Goal: Information Seeking & Learning: Learn about a topic

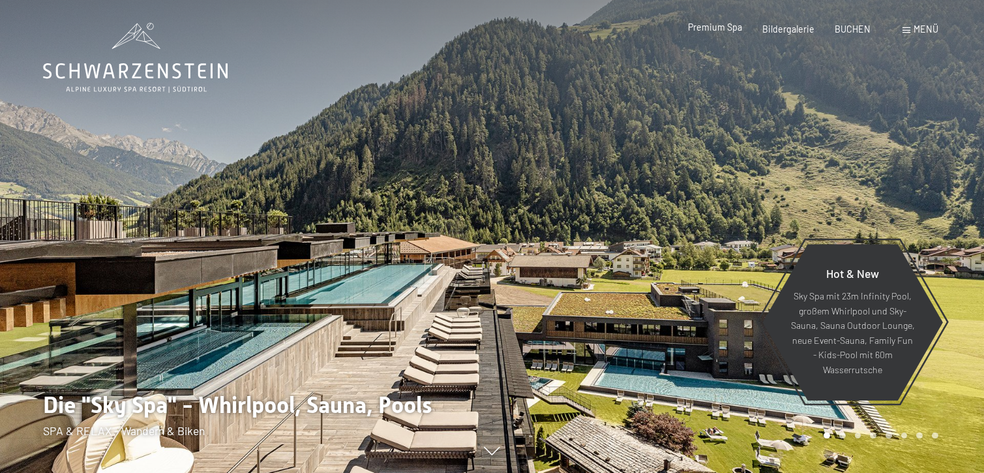
click at [724, 31] on span "Premium Spa" at bounding box center [715, 27] width 54 height 11
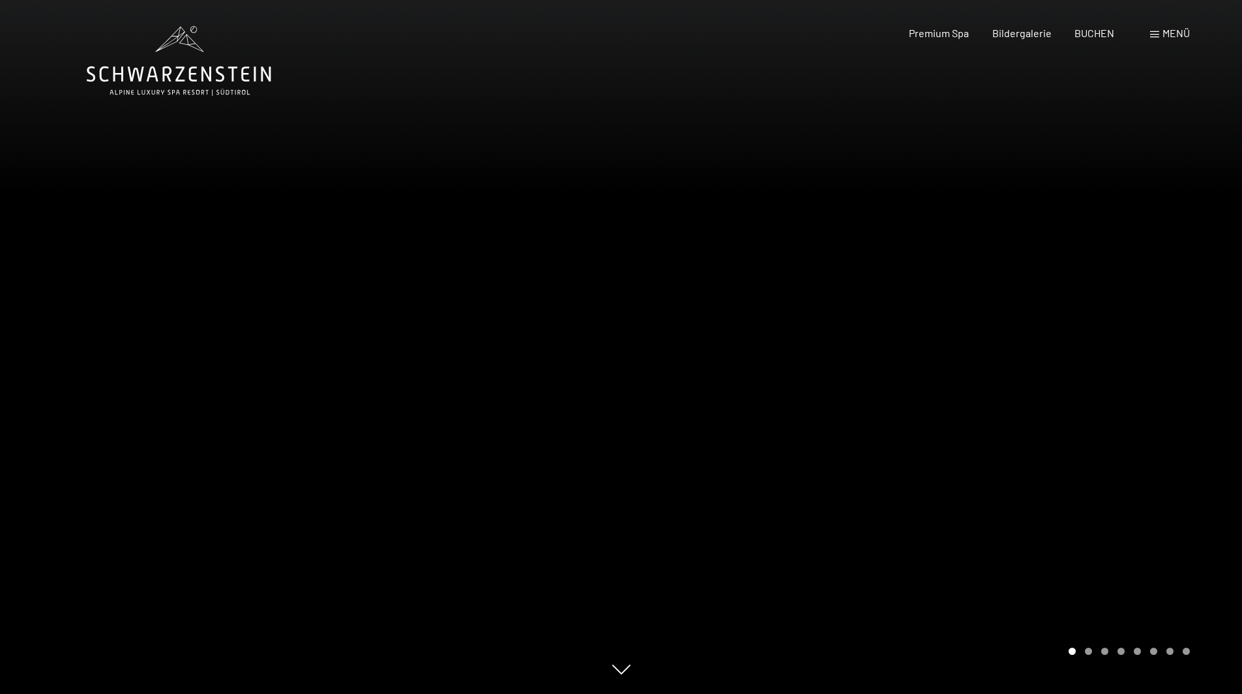
click at [983, 34] on span "Menü" at bounding box center [1175, 33] width 27 height 12
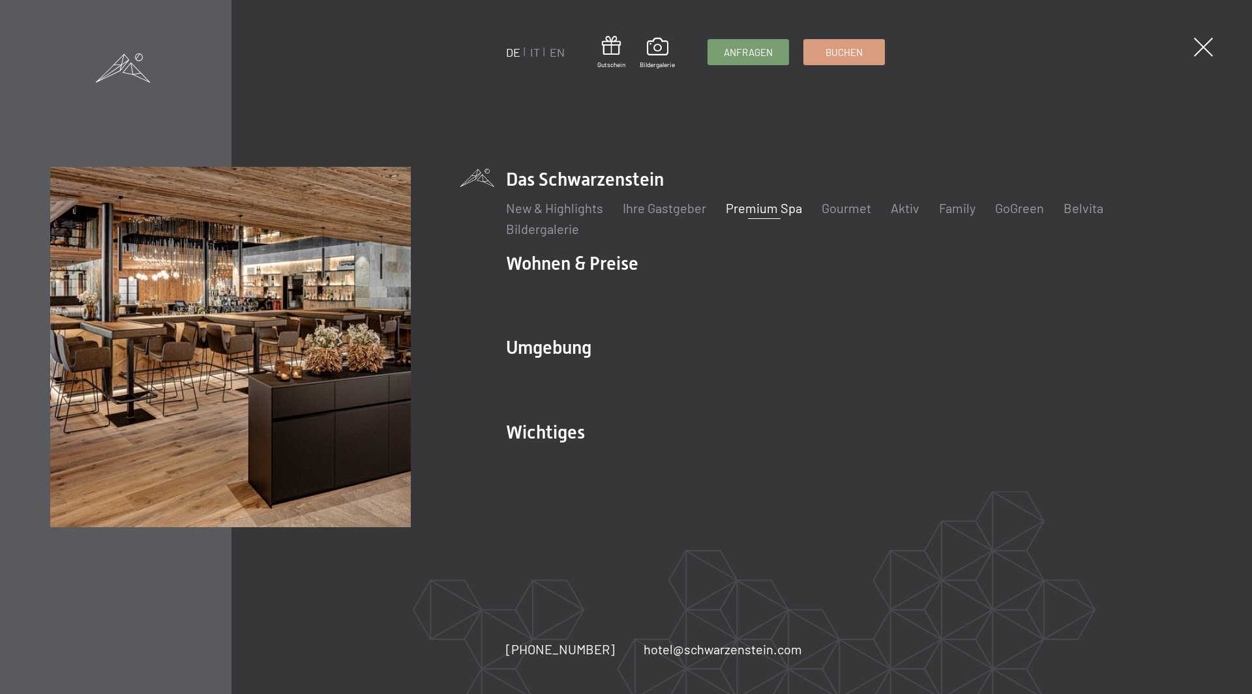
click at [786, 212] on link "Premium Spa" at bounding box center [764, 208] width 76 height 16
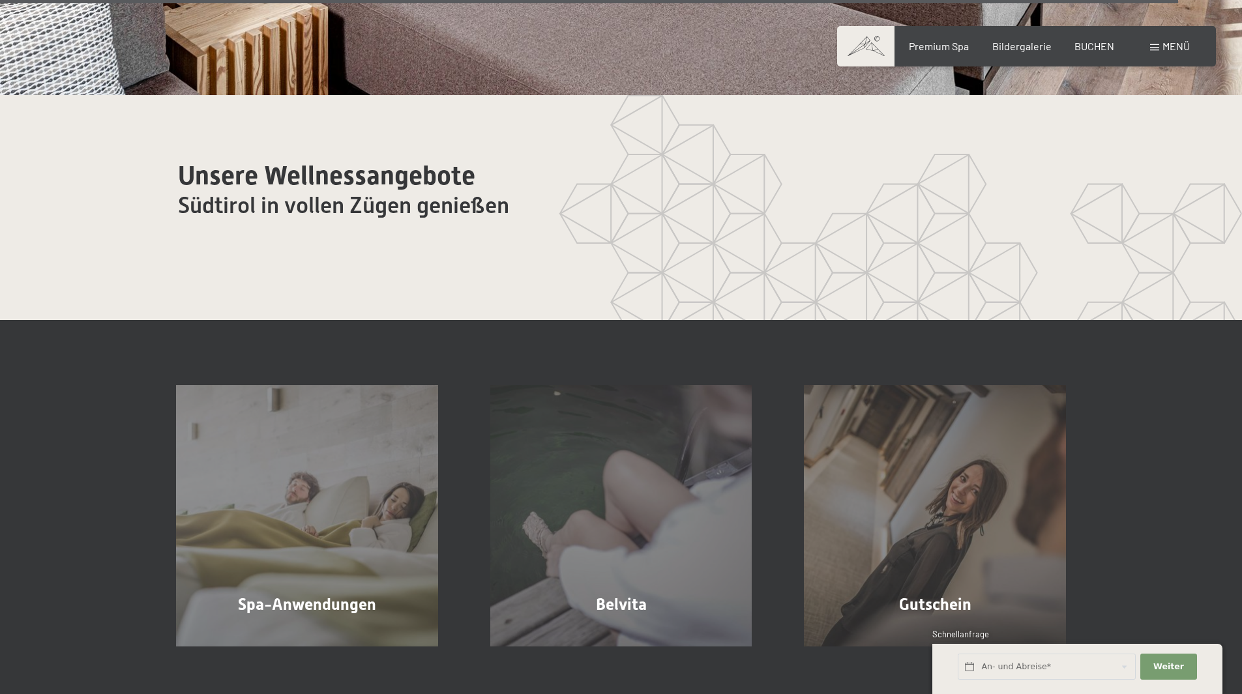
scroll to position [8380, 0]
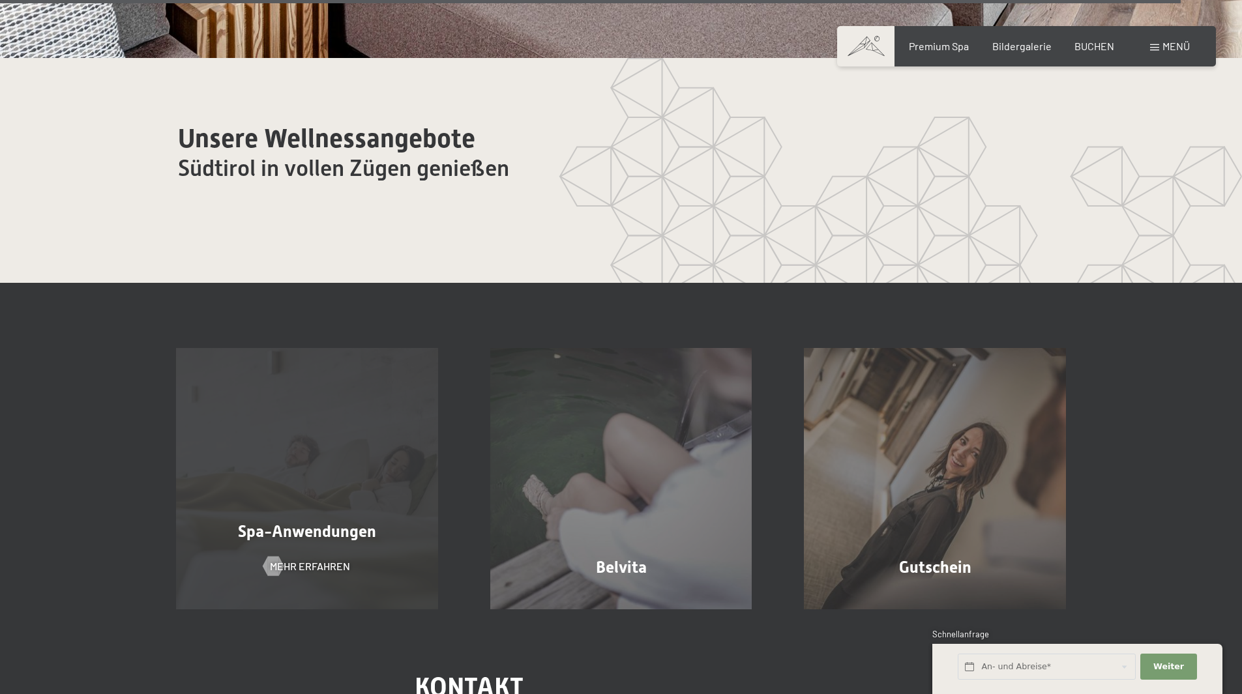
click at [335, 522] on span "Spa-Anwendungen" at bounding box center [307, 531] width 138 height 19
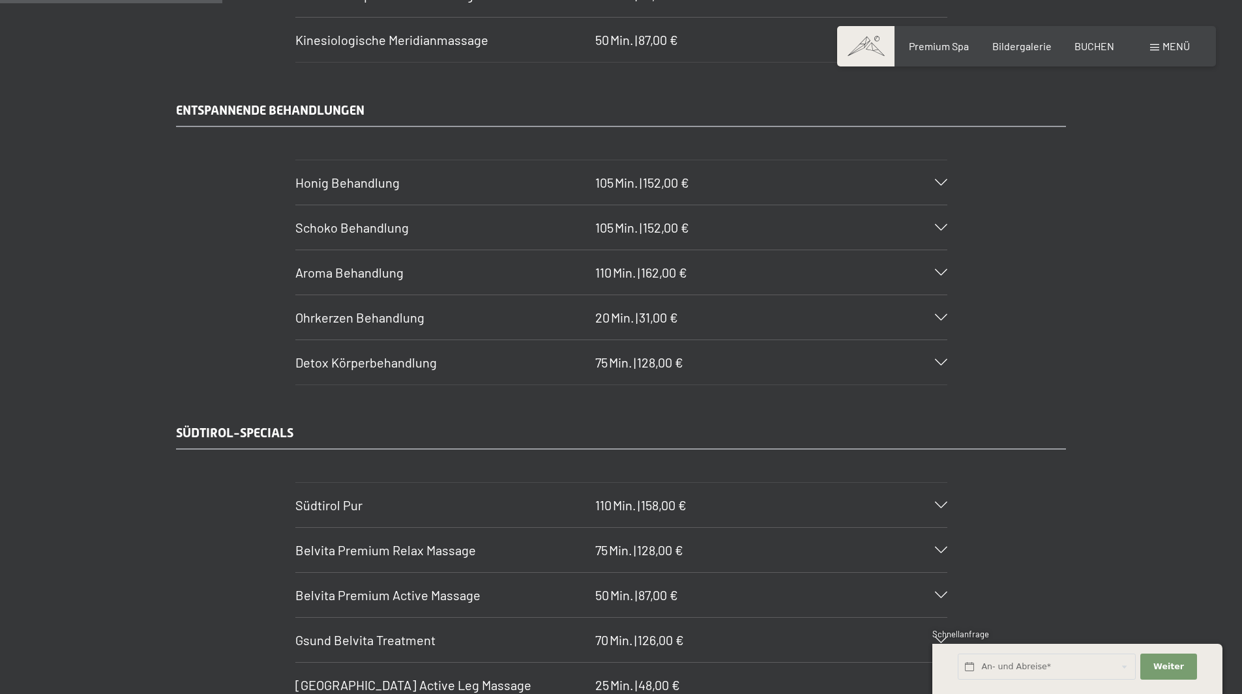
scroll to position [1869, 0]
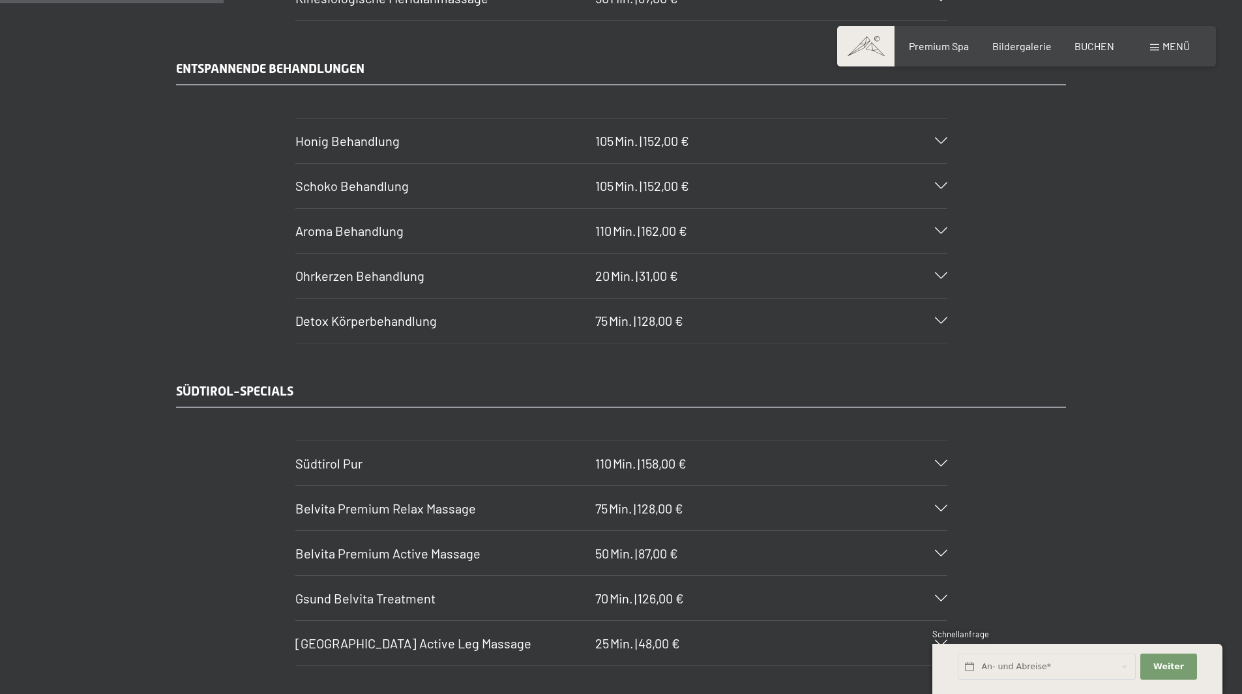
click at [944, 473] on div "Südtirol Pur 110 Min. | 158,00 €" at bounding box center [621, 463] width 652 height 44
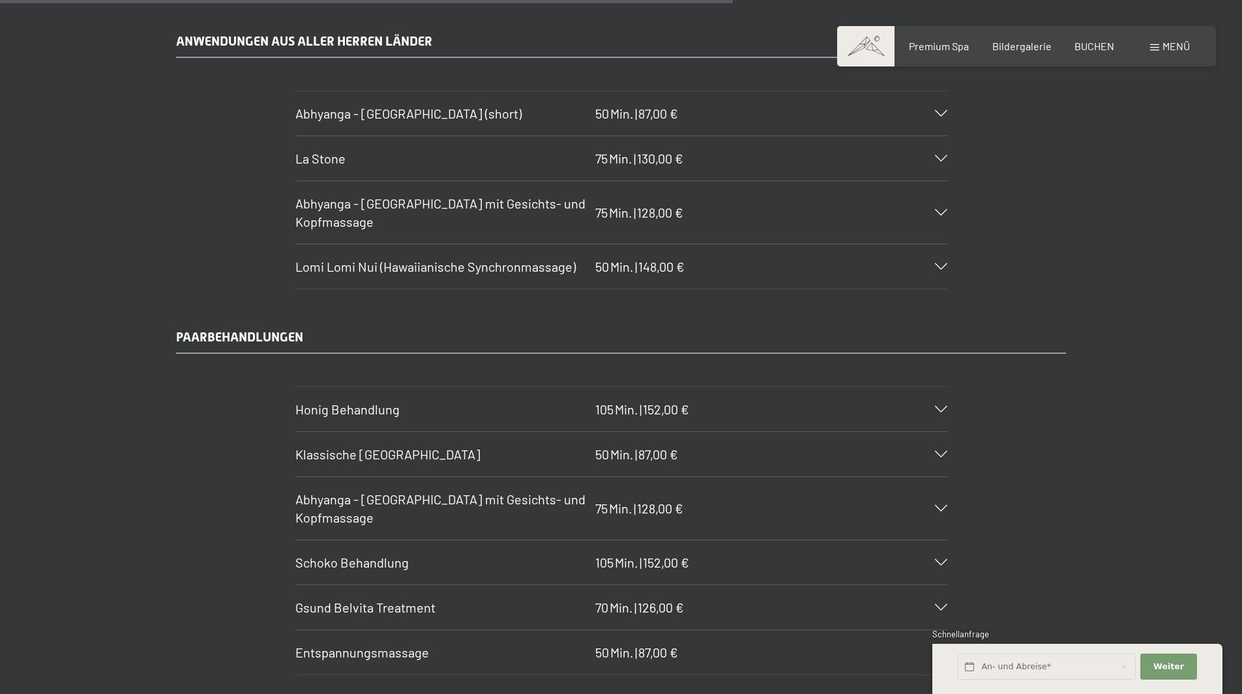
scroll to position [6230, 0]
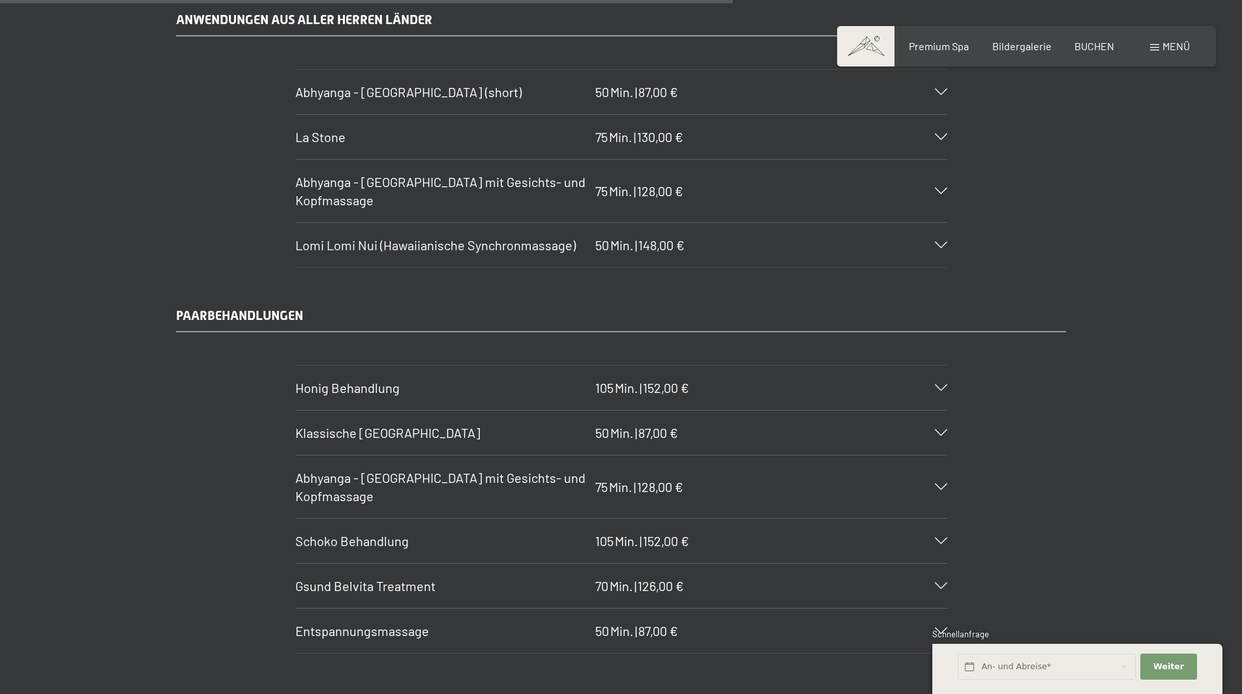
click at [936, 434] on icon at bounding box center [941, 433] width 12 height 7
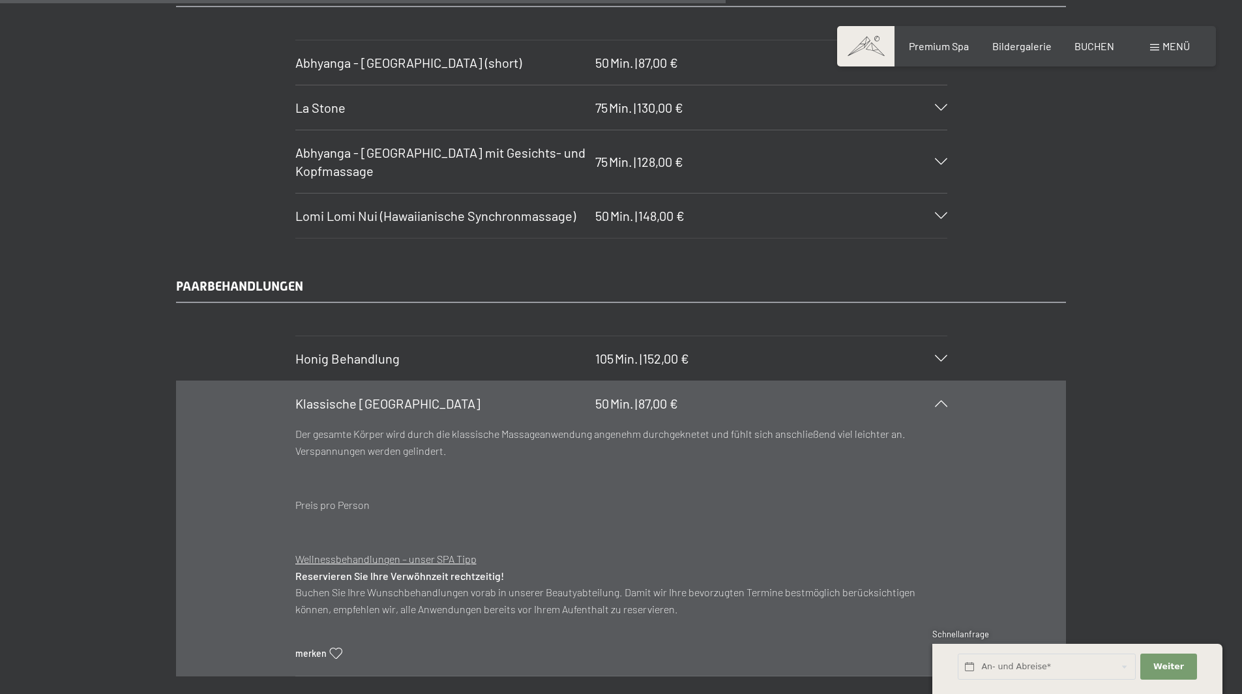
scroll to position [6044, 0]
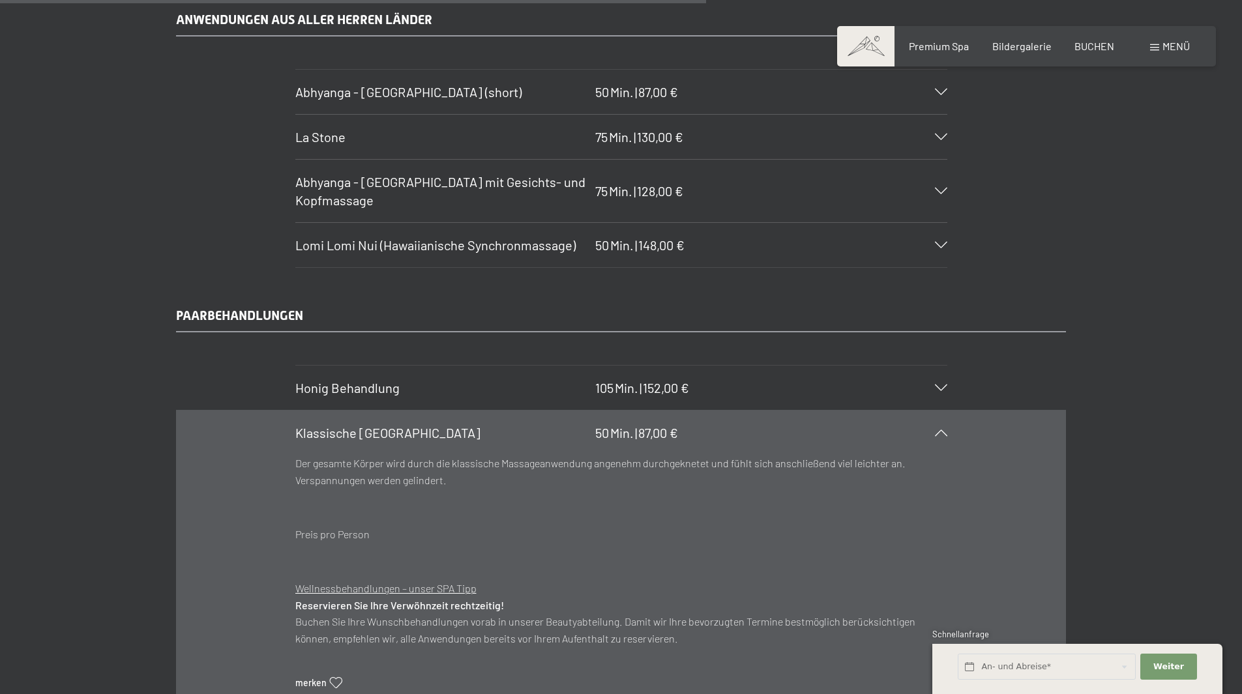
click at [939, 434] on icon at bounding box center [941, 433] width 12 height 7
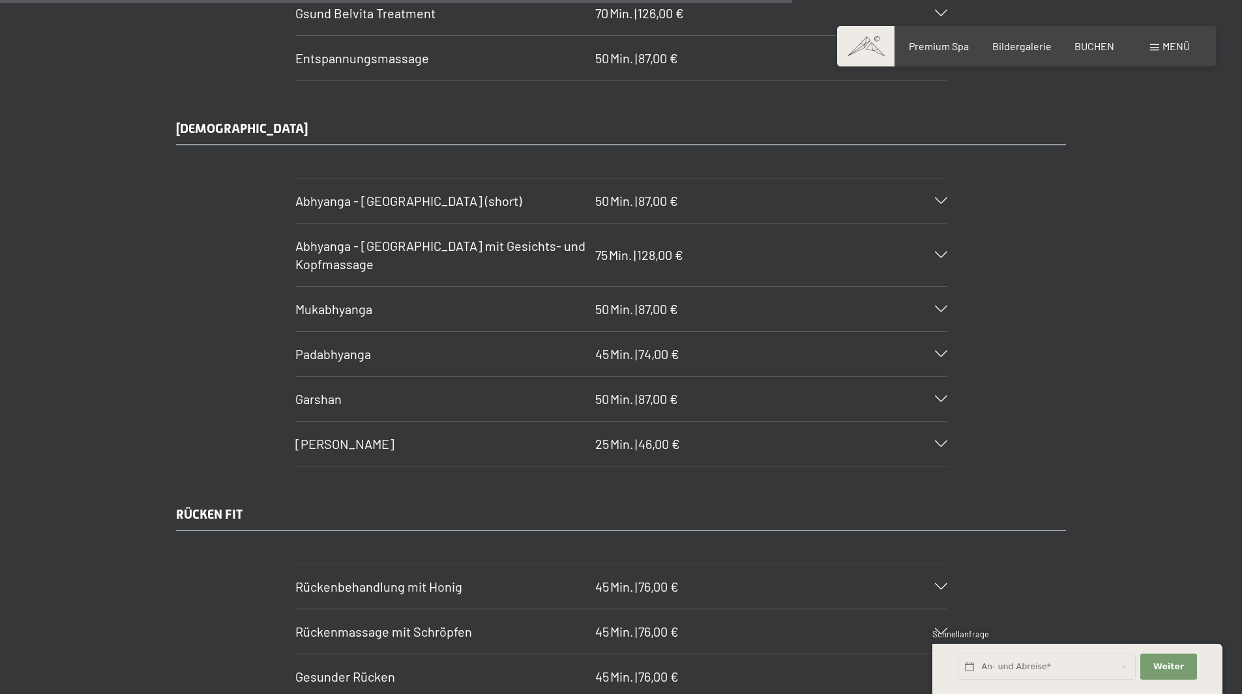
scroll to position [6628, 0]
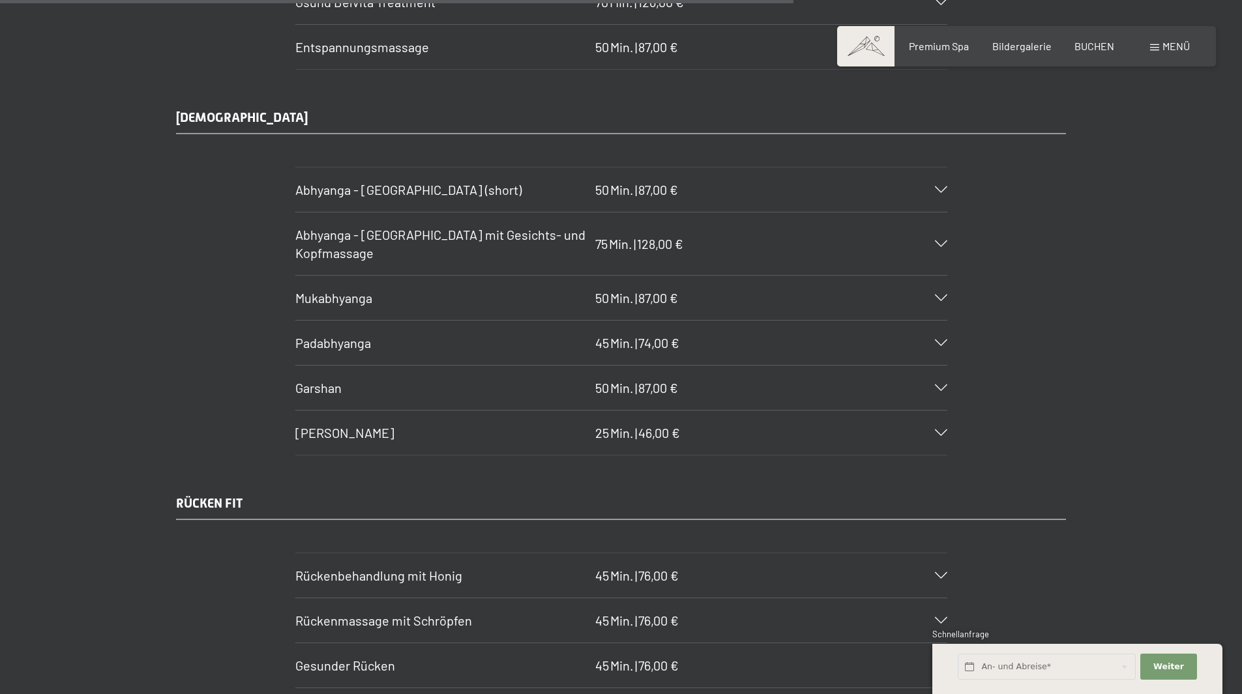
click at [936, 346] on icon at bounding box center [941, 343] width 12 height 7
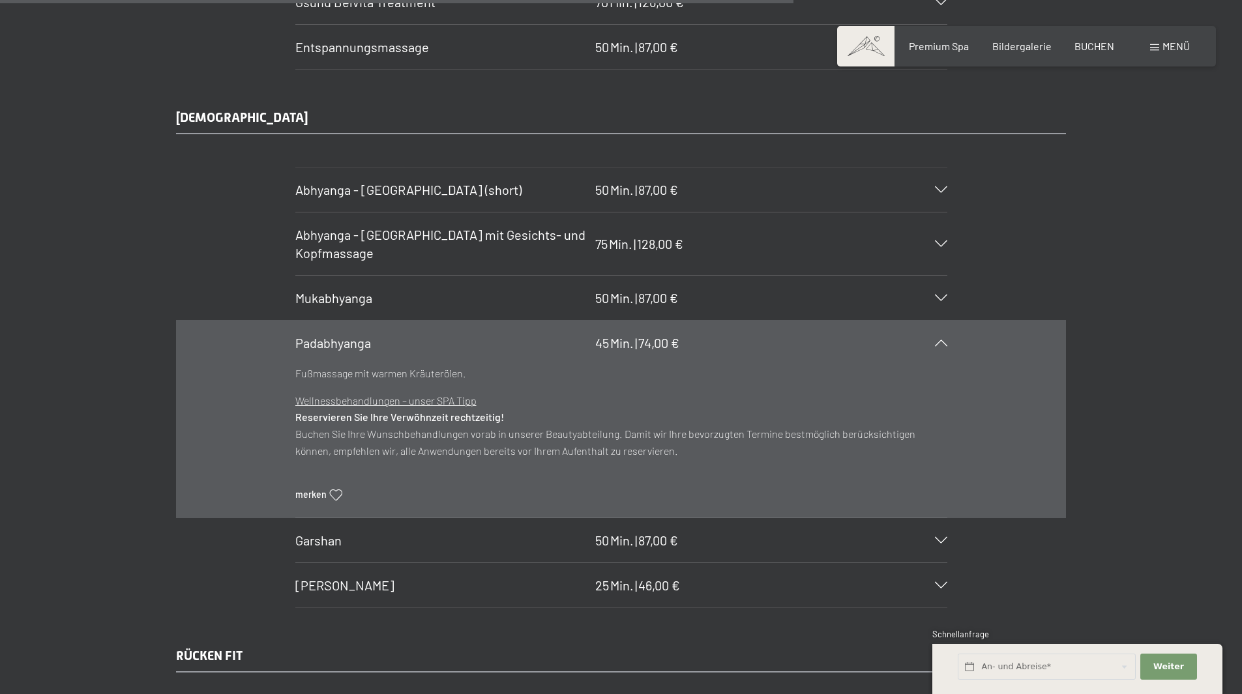
click at [936, 346] on div at bounding box center [933, 343] width 29 height 7
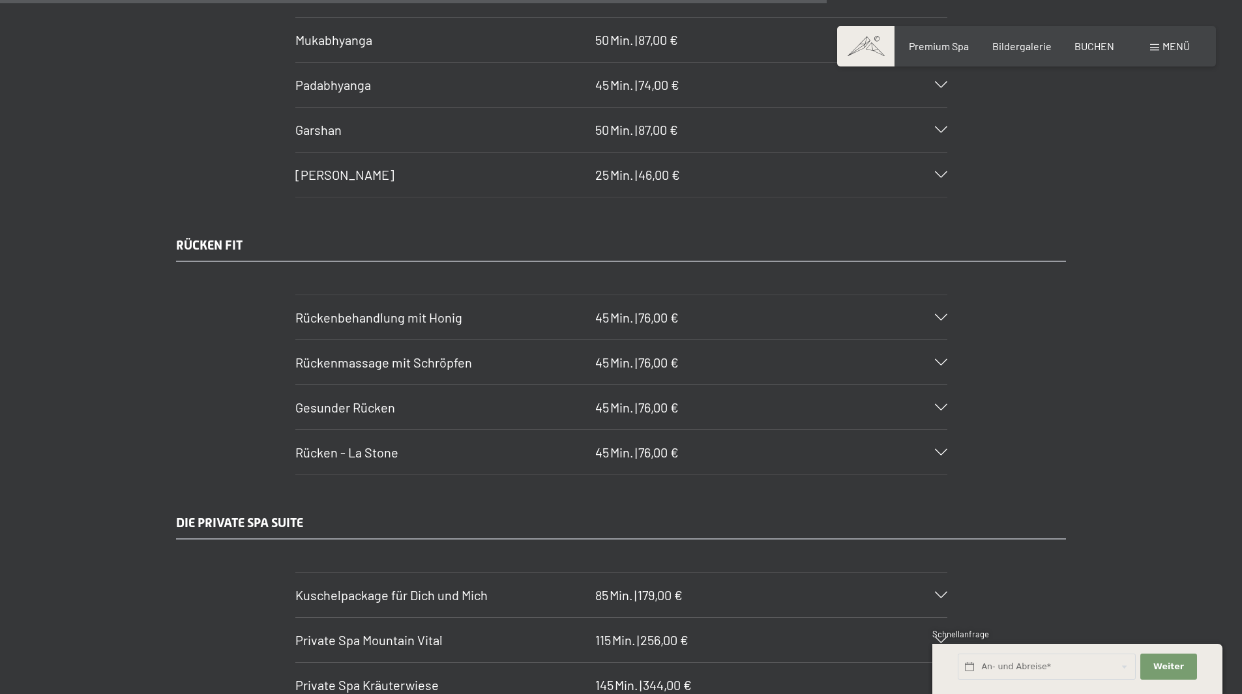
scroll to position [6908, 0]
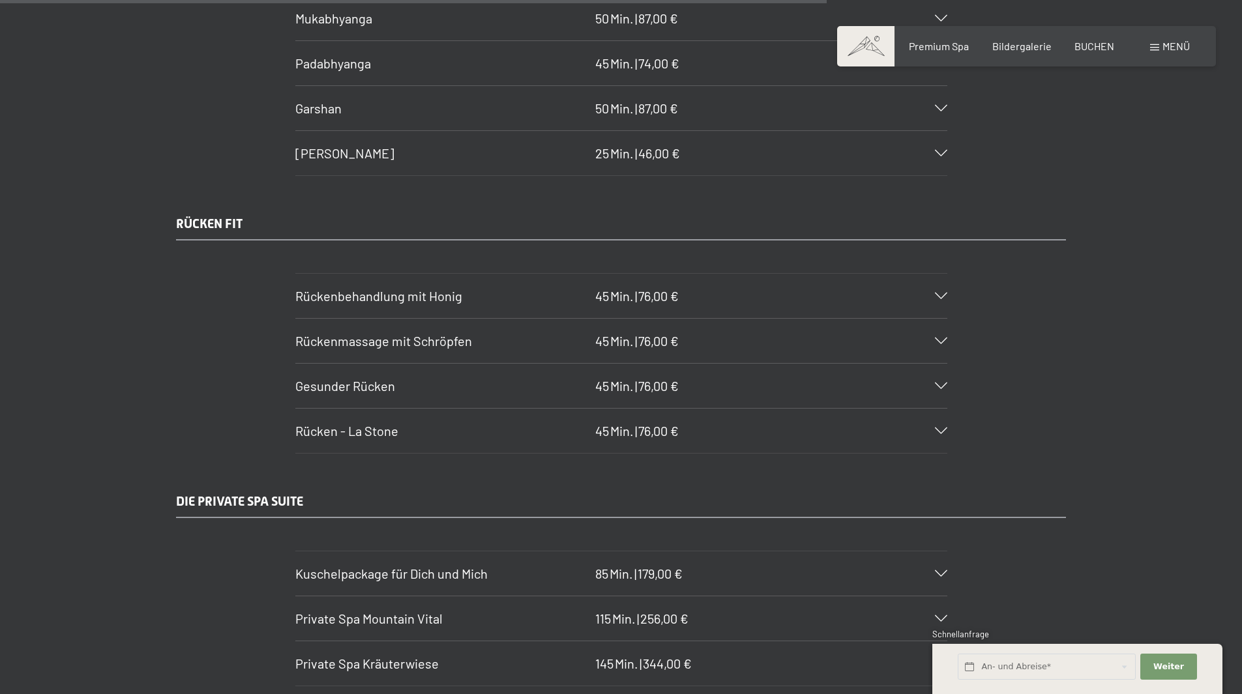
click at [945, 385] on icon at bounding box center [941, 386] width 12 height 7
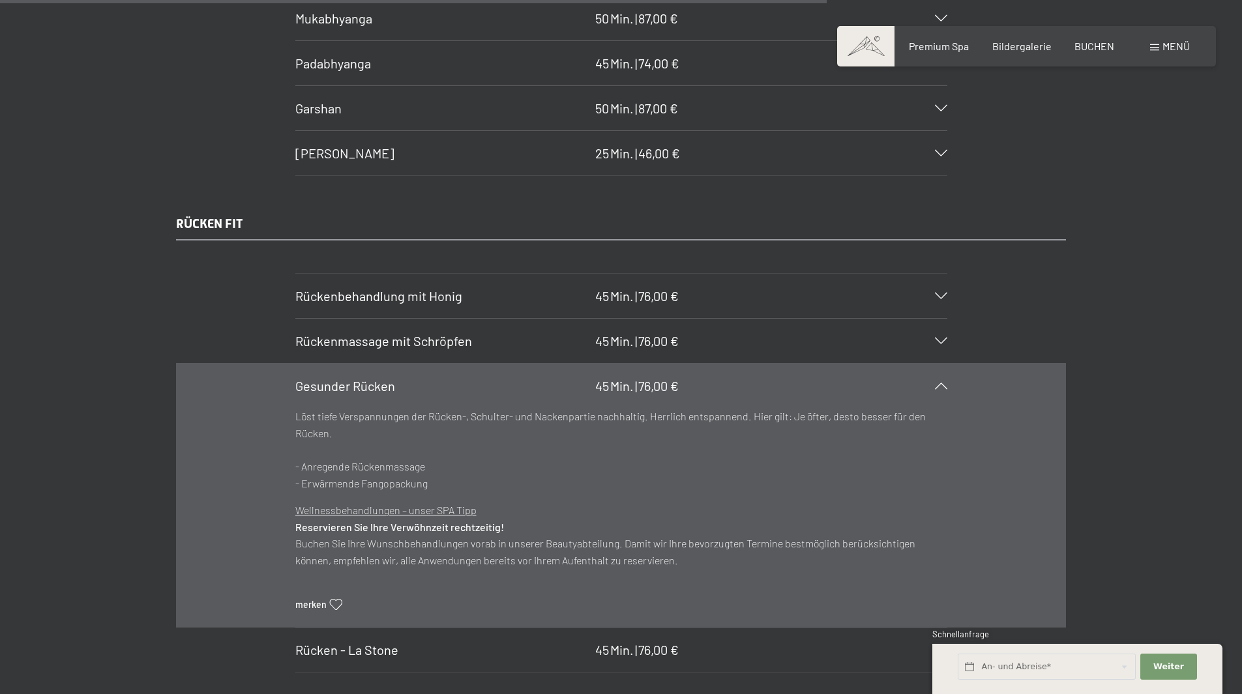
click at [937, 386] on icon at bounding box center [941, 386] width 12 height 7
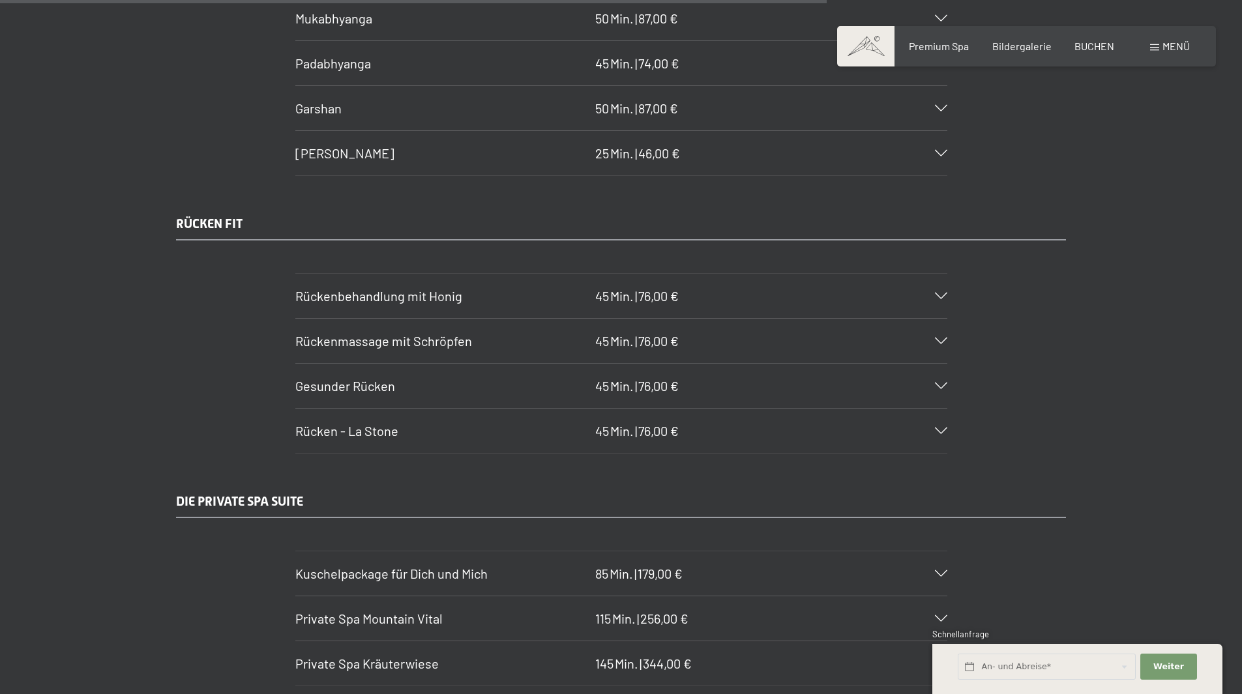
click at [944, 428] on icon at bounding box center [941, 431] width 12 height 7
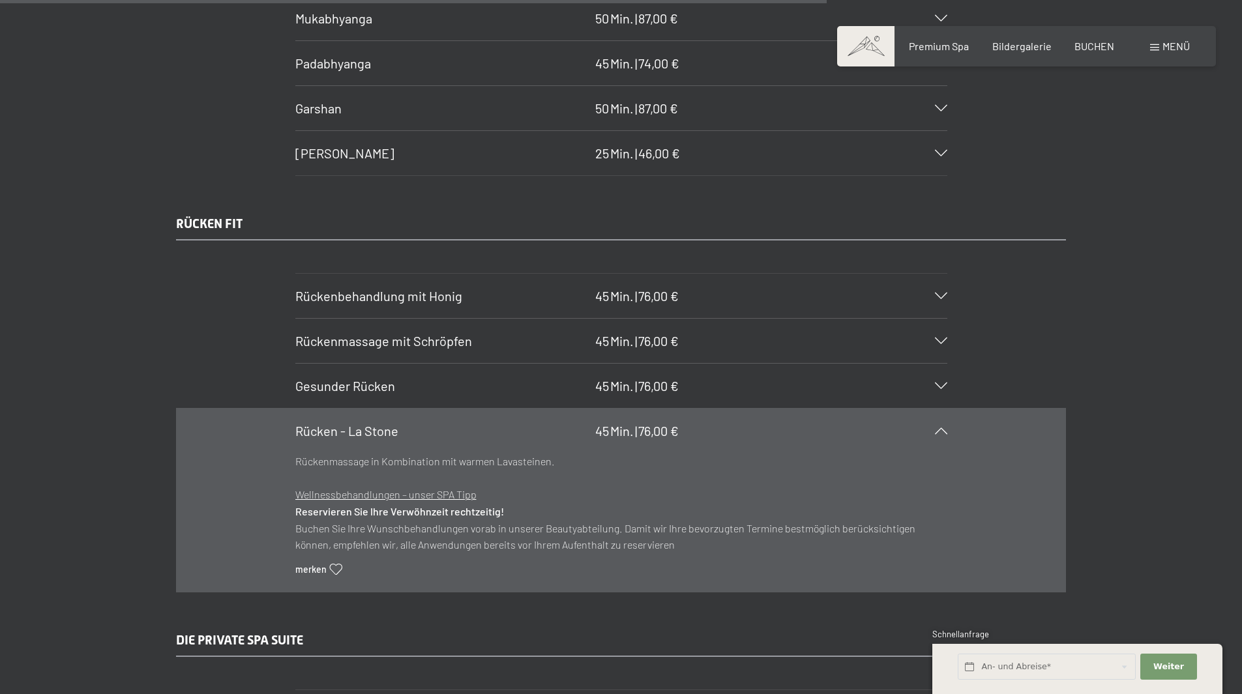
click at [944, 428] on icon at bounding box center [941, 431] width 12 height 7
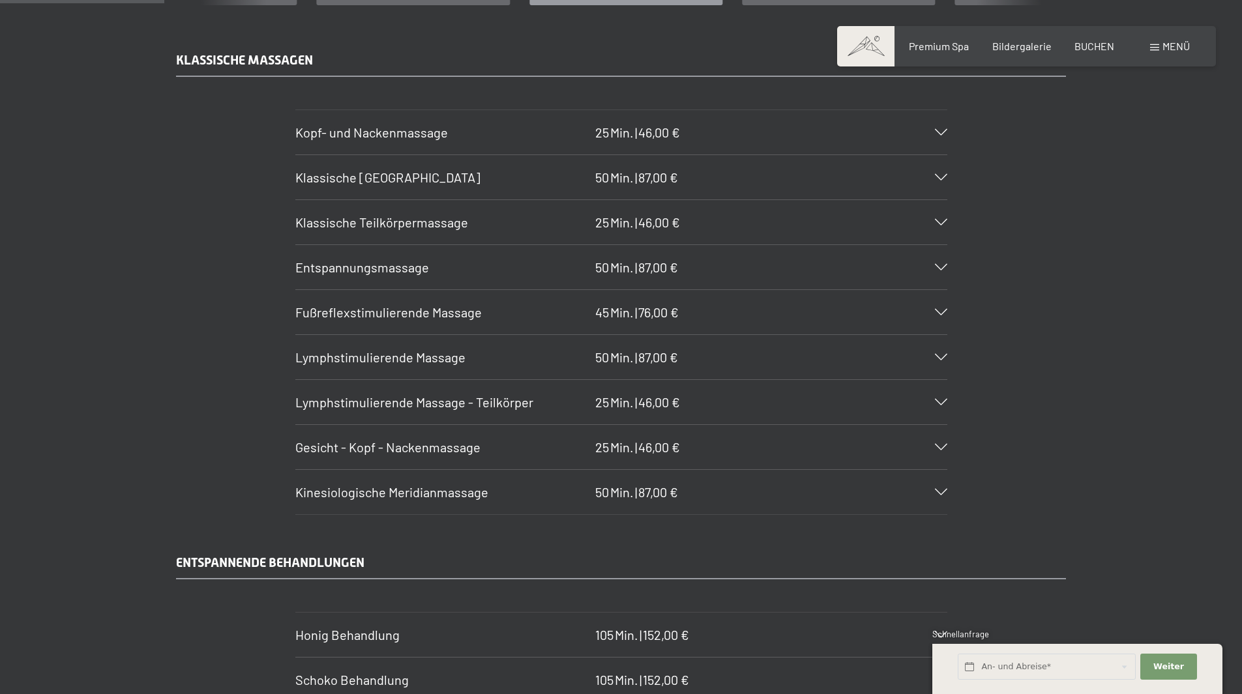
scroll to position [1386, 0]
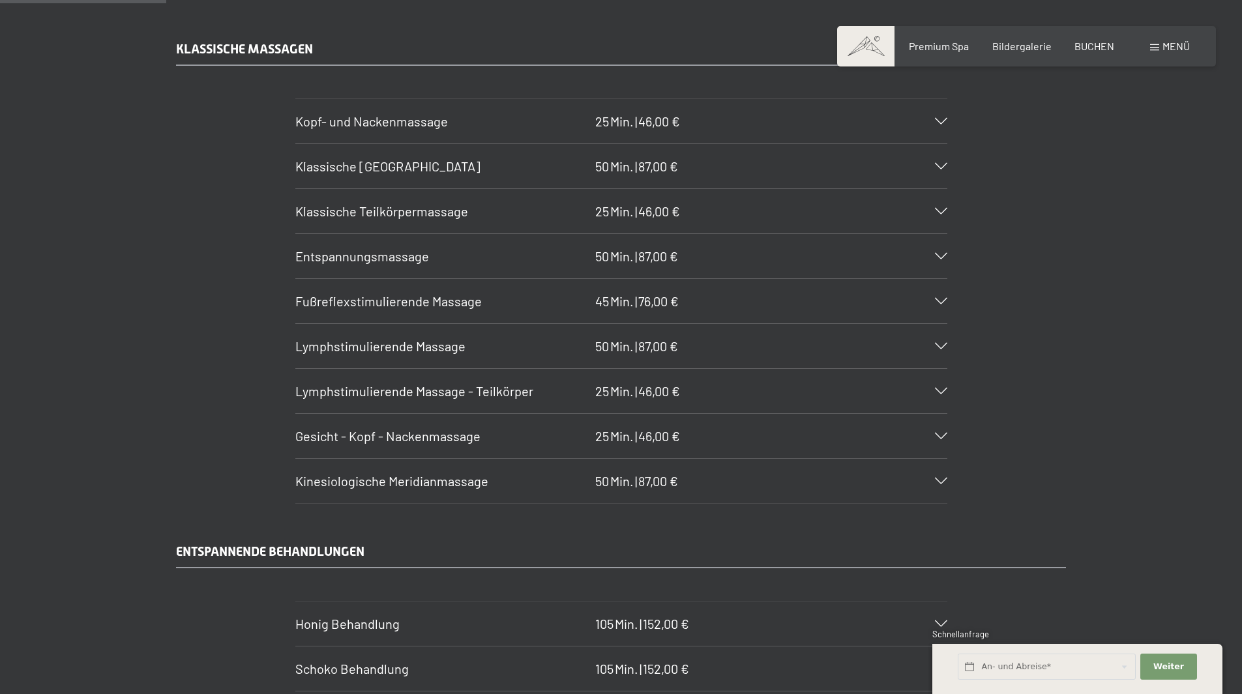
click at [943, 259] on icon at bounding box center [941, 256] width 12 height 7
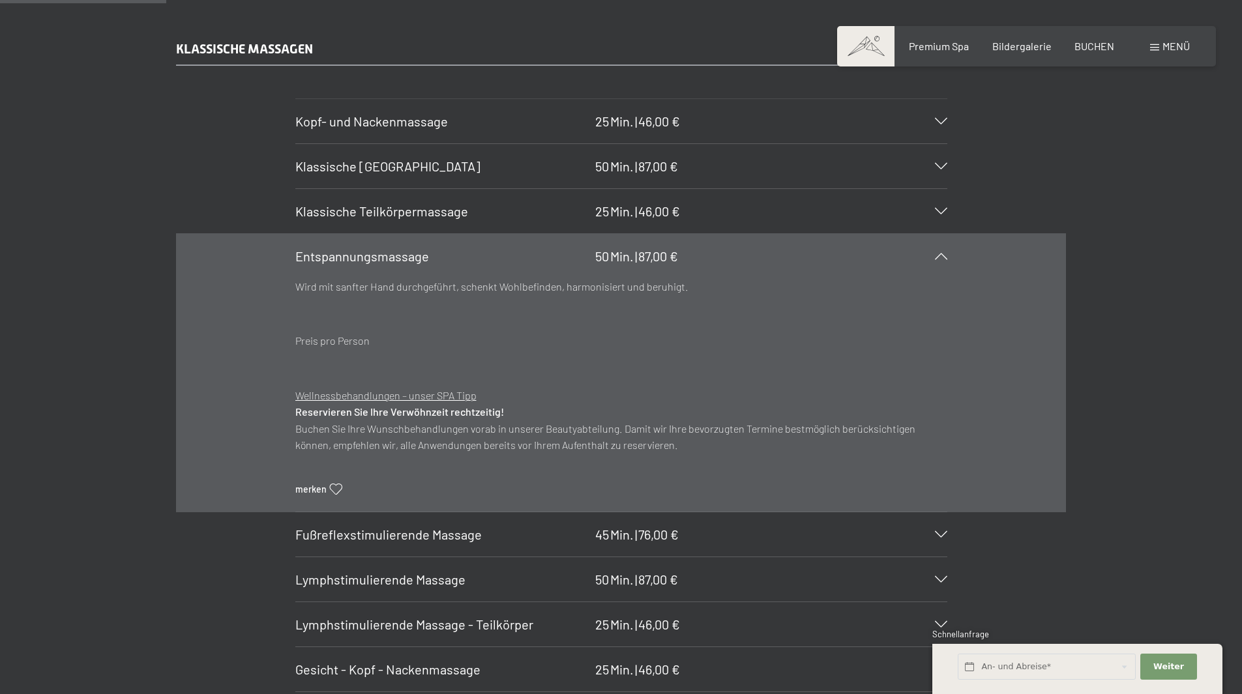
click at [943, 259] on div at bounding box center [933, 256] width 29 height 7
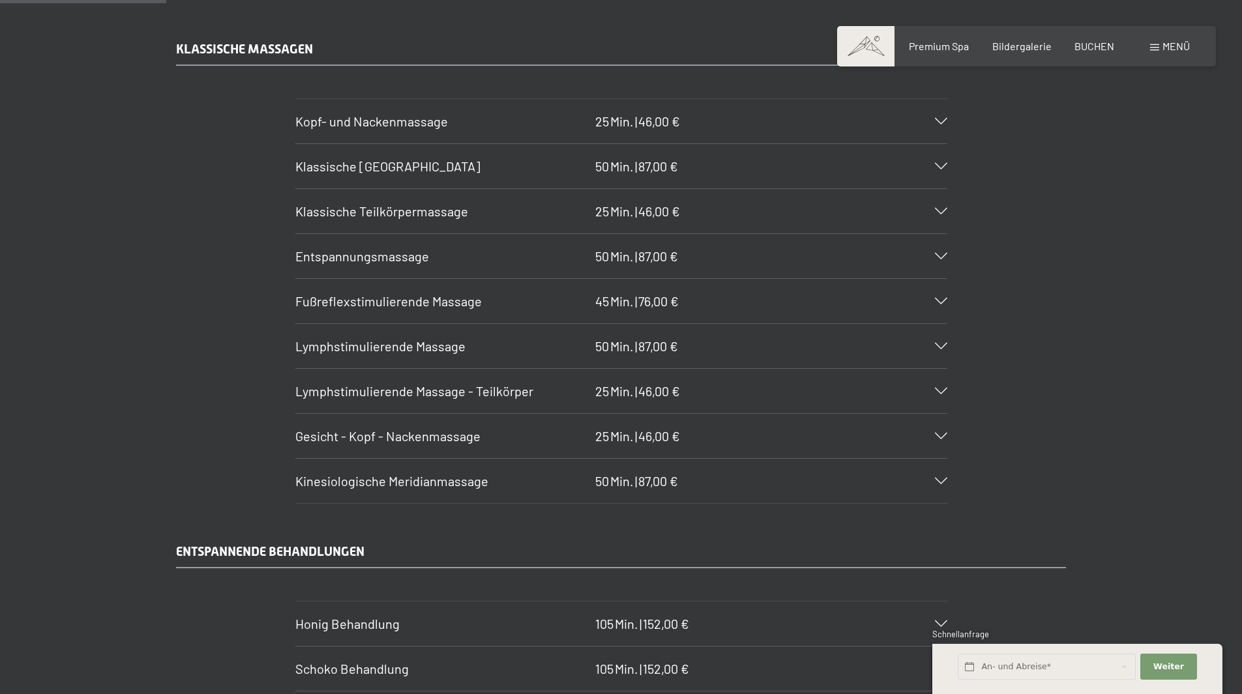
click at [943, 259] on icon at bounding box center [941, 256] width 12 height 7
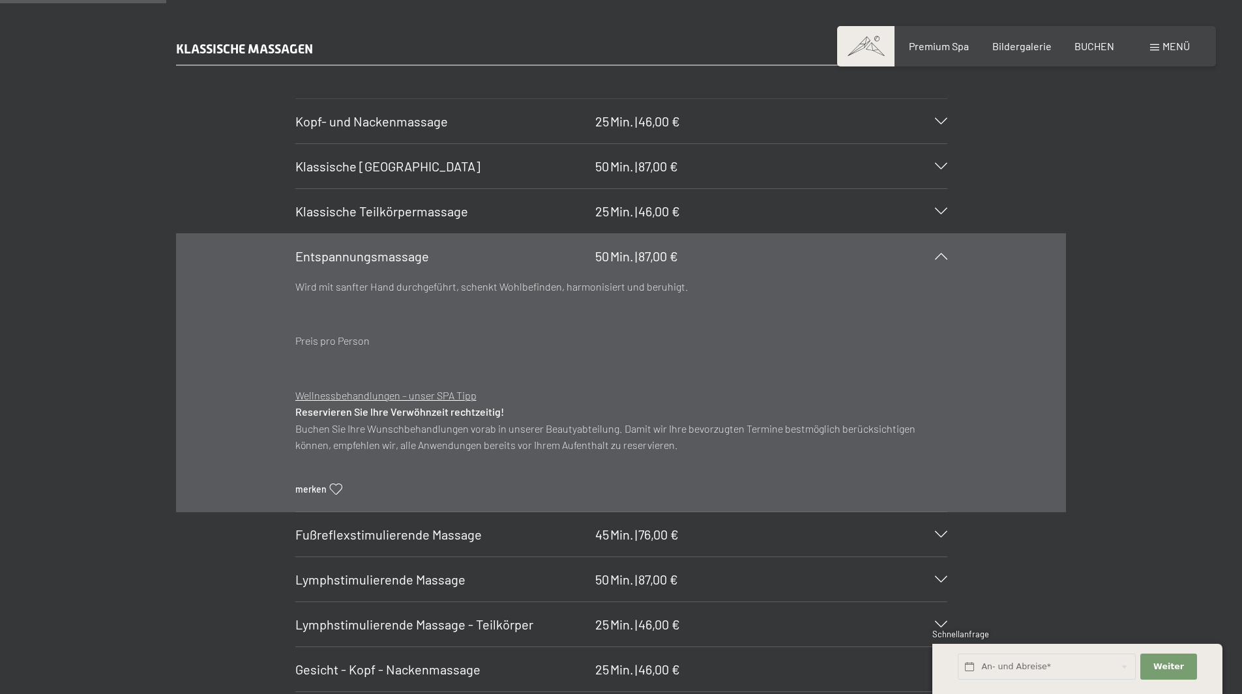
click at [943, 259] on div at bounding box center [933, 256] width 29 height 7
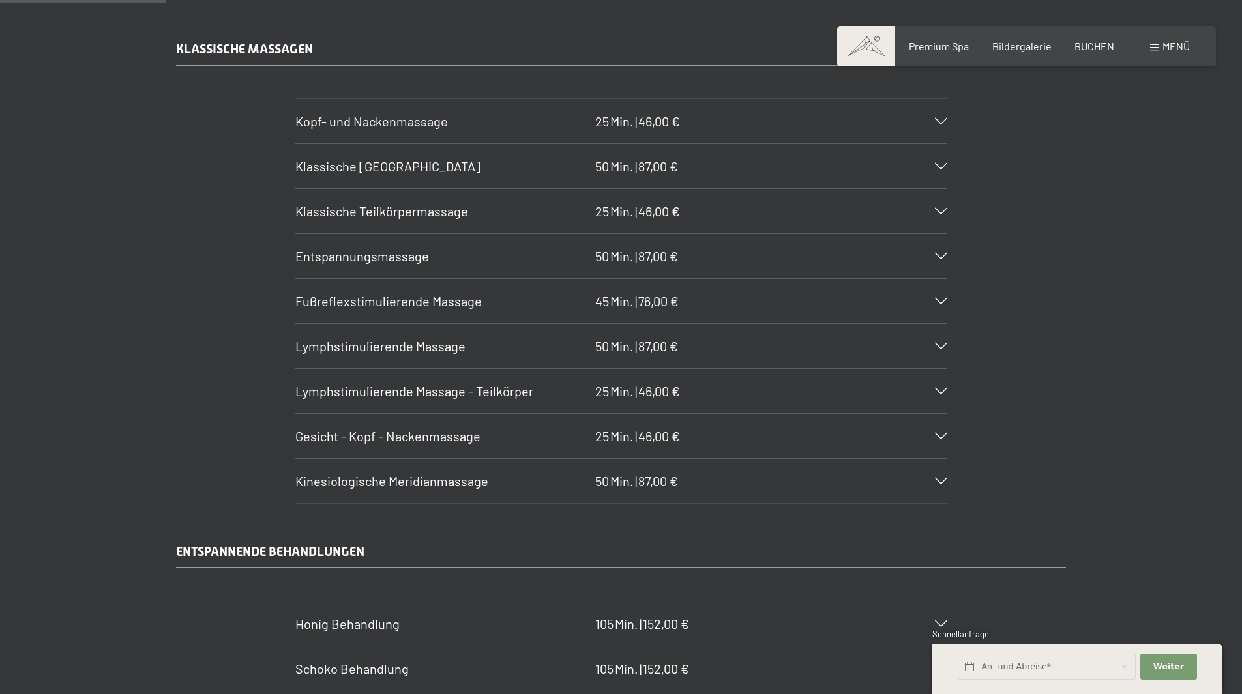
click at [947, 353] on section "Lymphstimulierende Massage 50 Min. | 87,00 € Die sehr sanfte und entspannende d…" at bounding box center [621, 346] width 652 height 46
click at [944, 351] on div "Lymphstimulierende Massage 50 Min. | 87,00 €" at bounding box center [621, 346] width 652 height 44
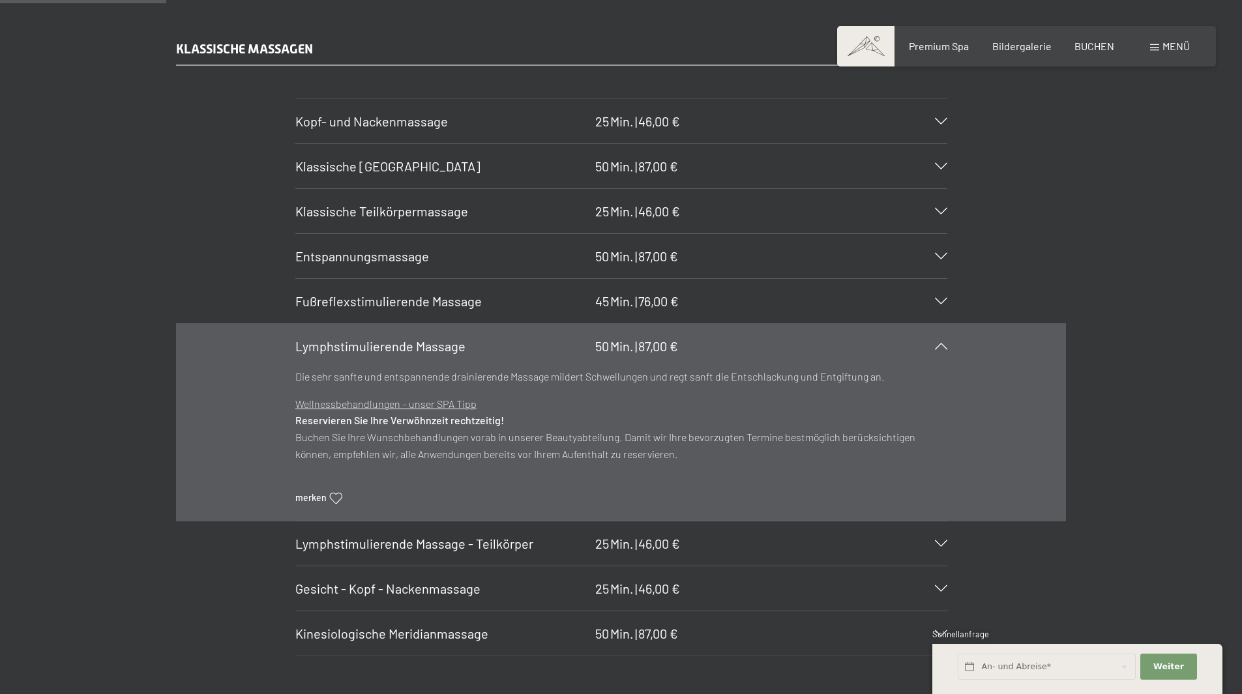
click at [944, 351] on div "Lymphstimulierende Massage 50 Min. | 87,00 €" at bounding box center [621, 346] width 652 height 44
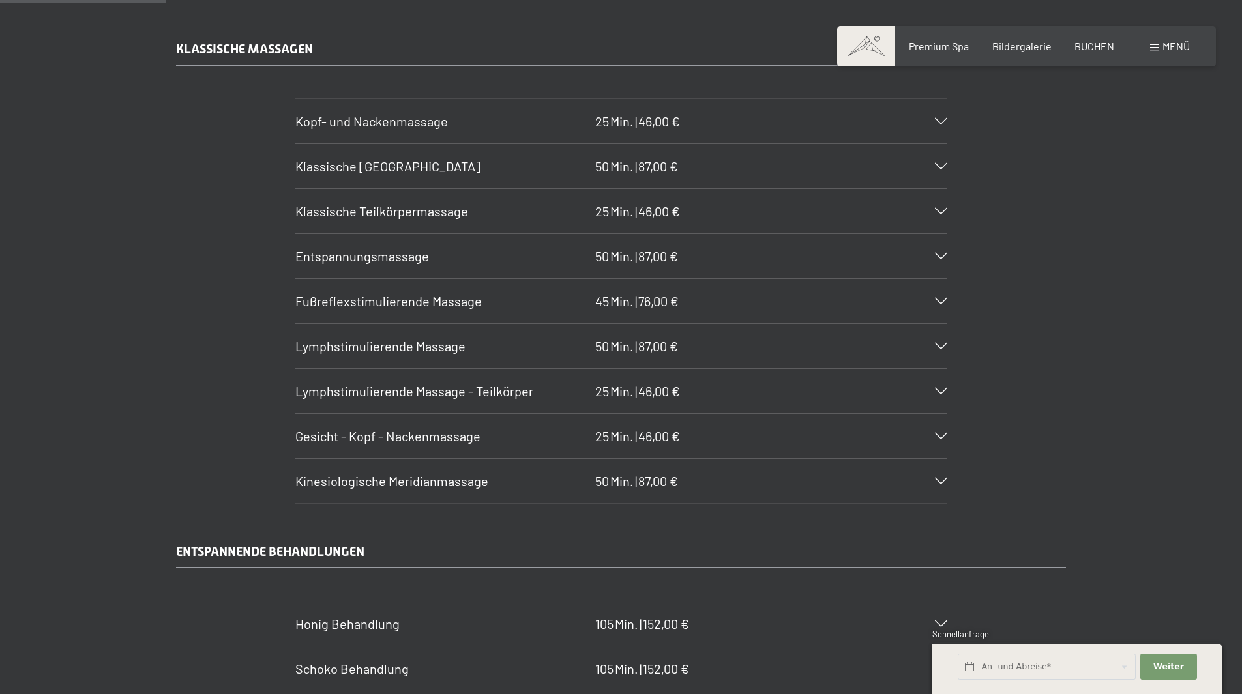
click at [937, 476] on div "Kinesiologische Meridianmassage 50 Min. | 87,00 €" at bounding box center [621, 481] width 652 height 44
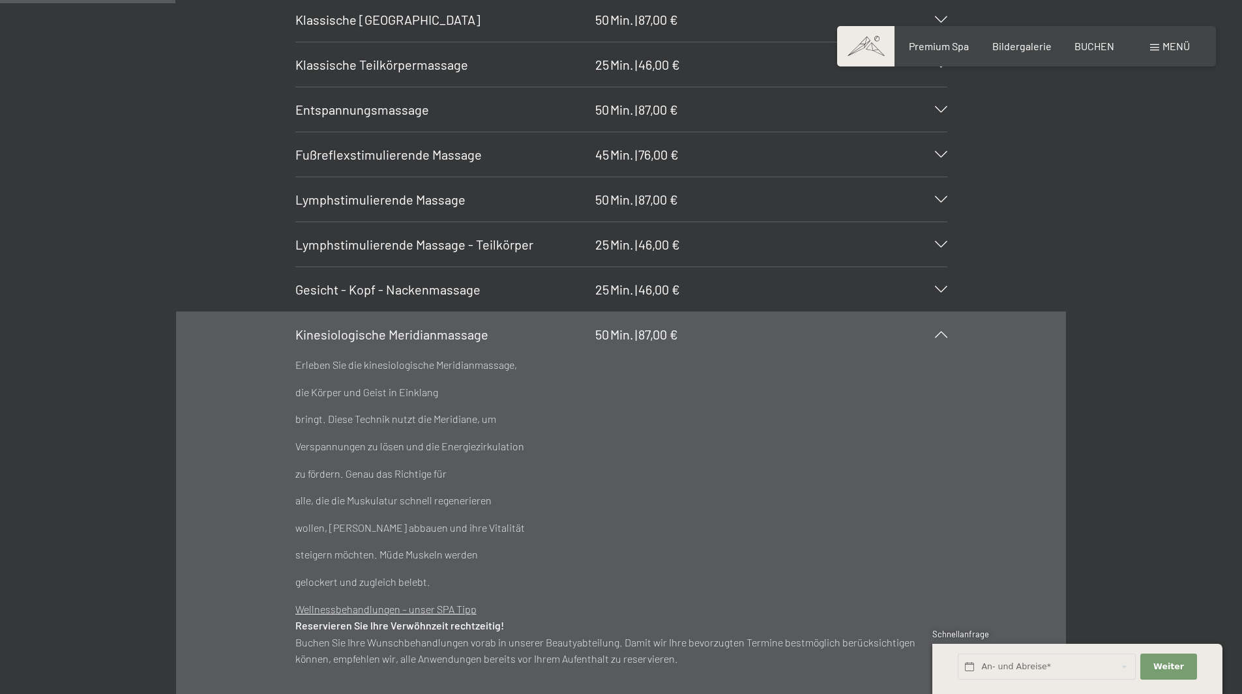
scroll to position [1538, 0]
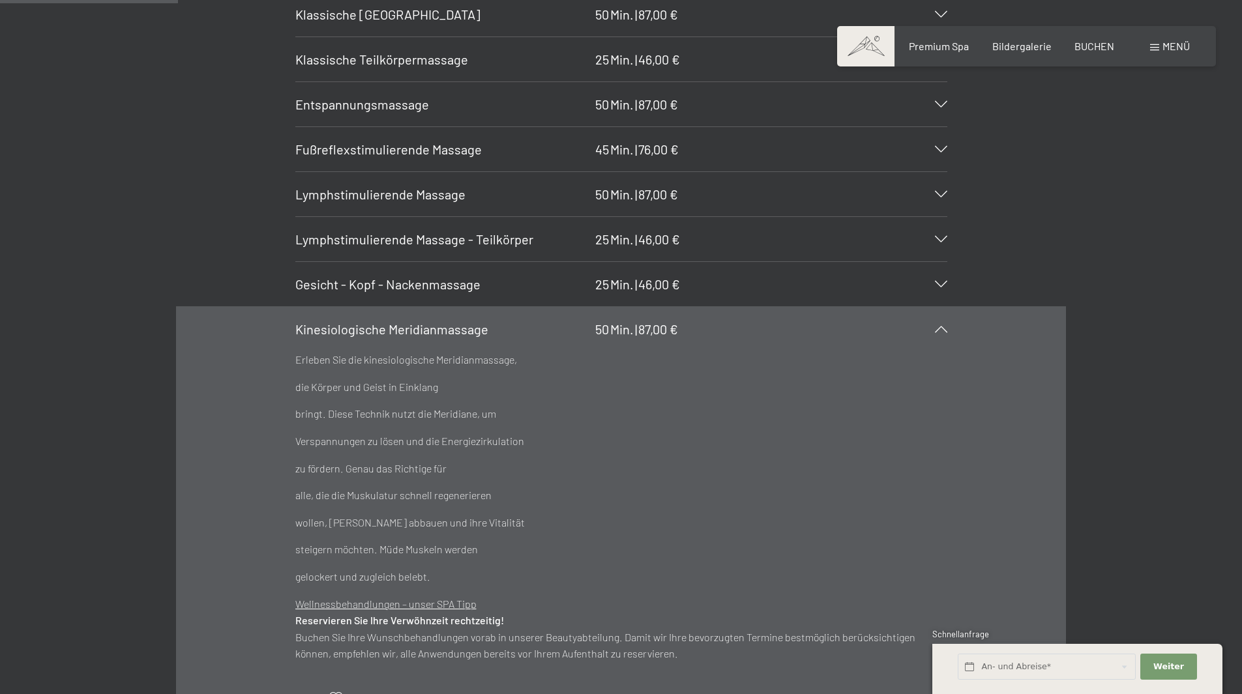
click at [935, 327] on icon at bounding box center [941, 329] width 12 height 7
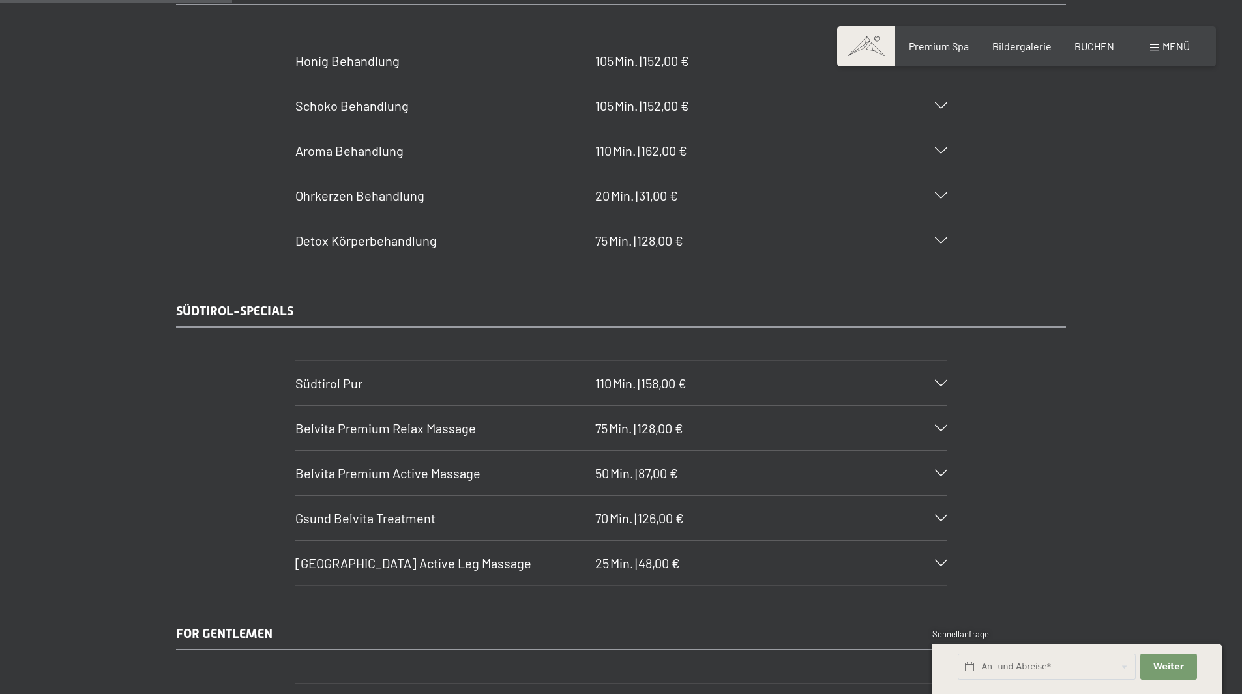
scroll to position [1973, 0]
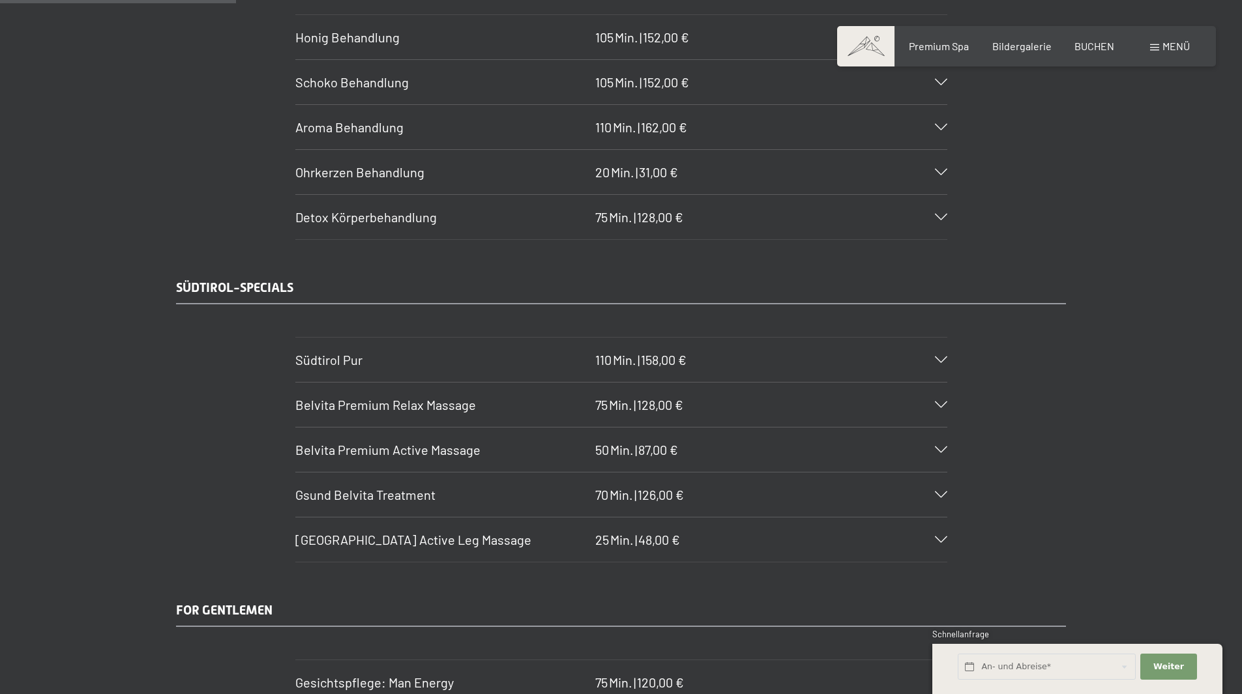
click at [942, 355] on div "Südtirol Pur 110 Min. | 158,00 €" at bounding box center [621, 360] width 652 height 44
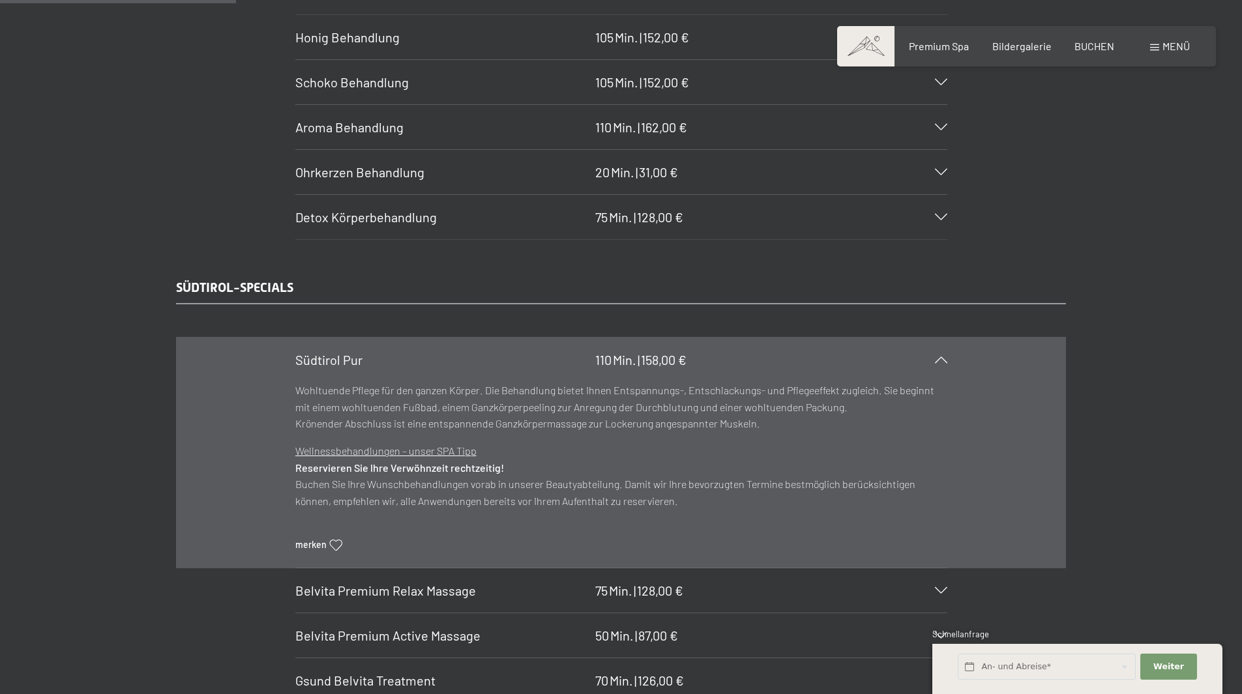
click at [942, 355] on div "Südtirol Pur 110 Min. | 158,00 €" at bounding box center [621, 360] width 652 height 44
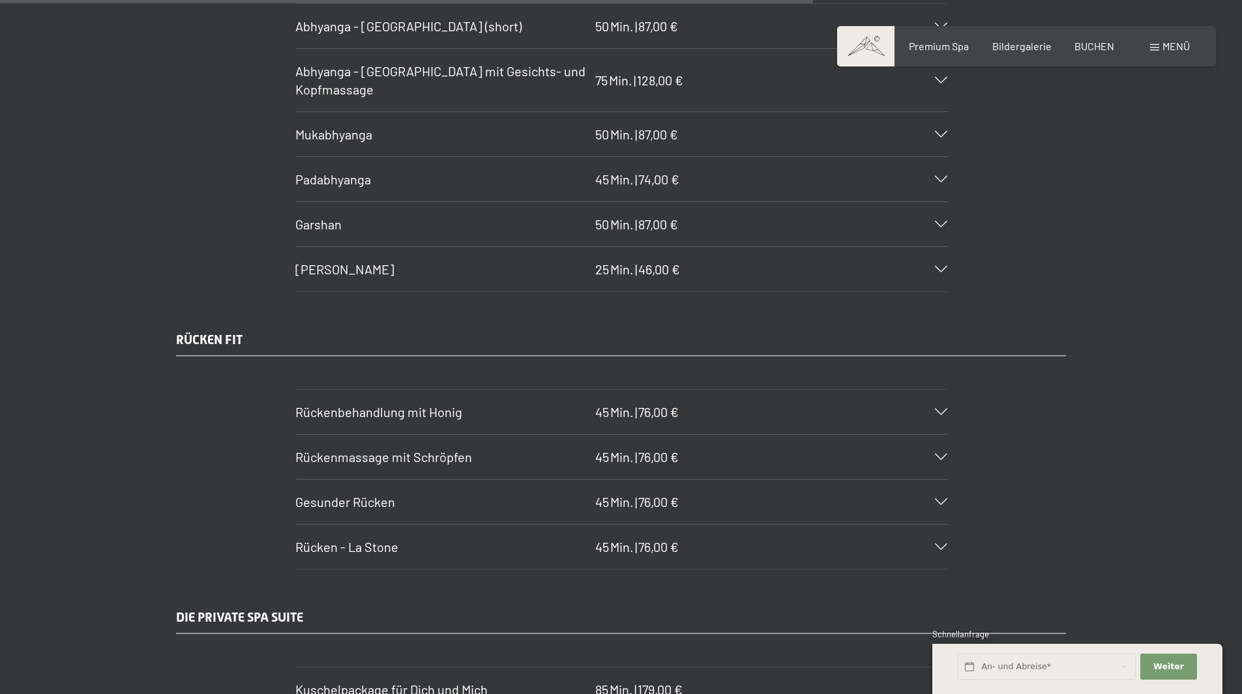
scroll to position [6760, 0]
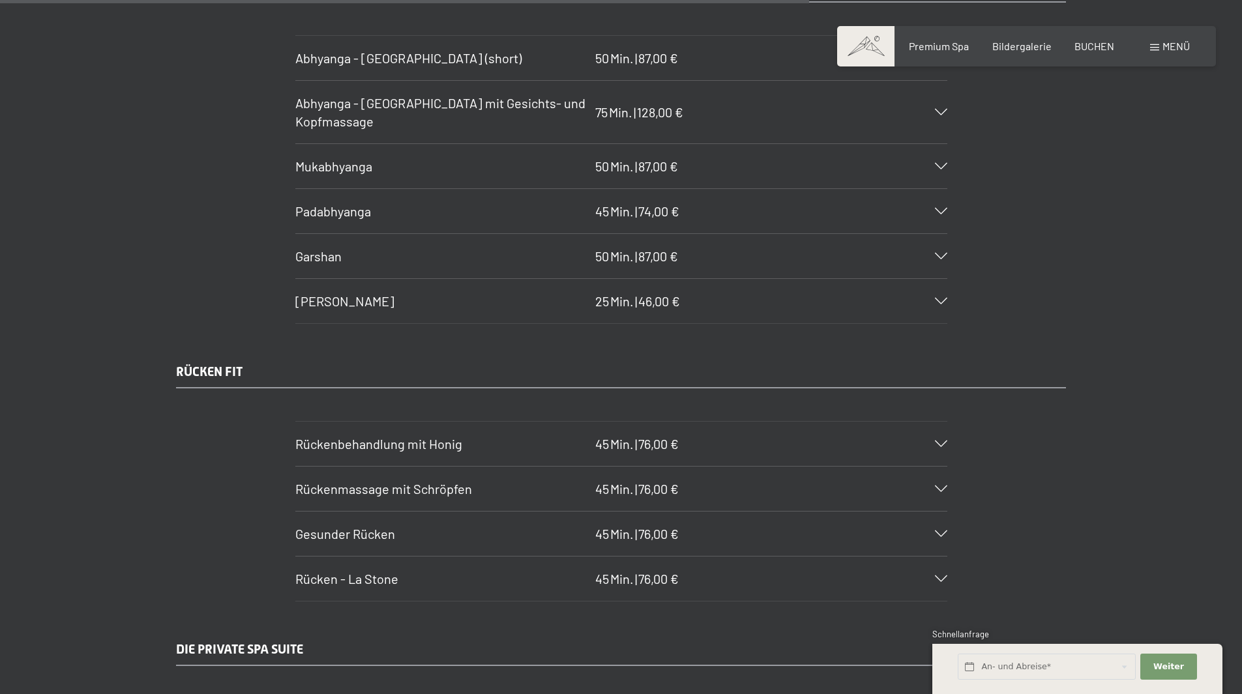
click at [942, 535] on icon at bounding box center [941, 534] width 12 height 7
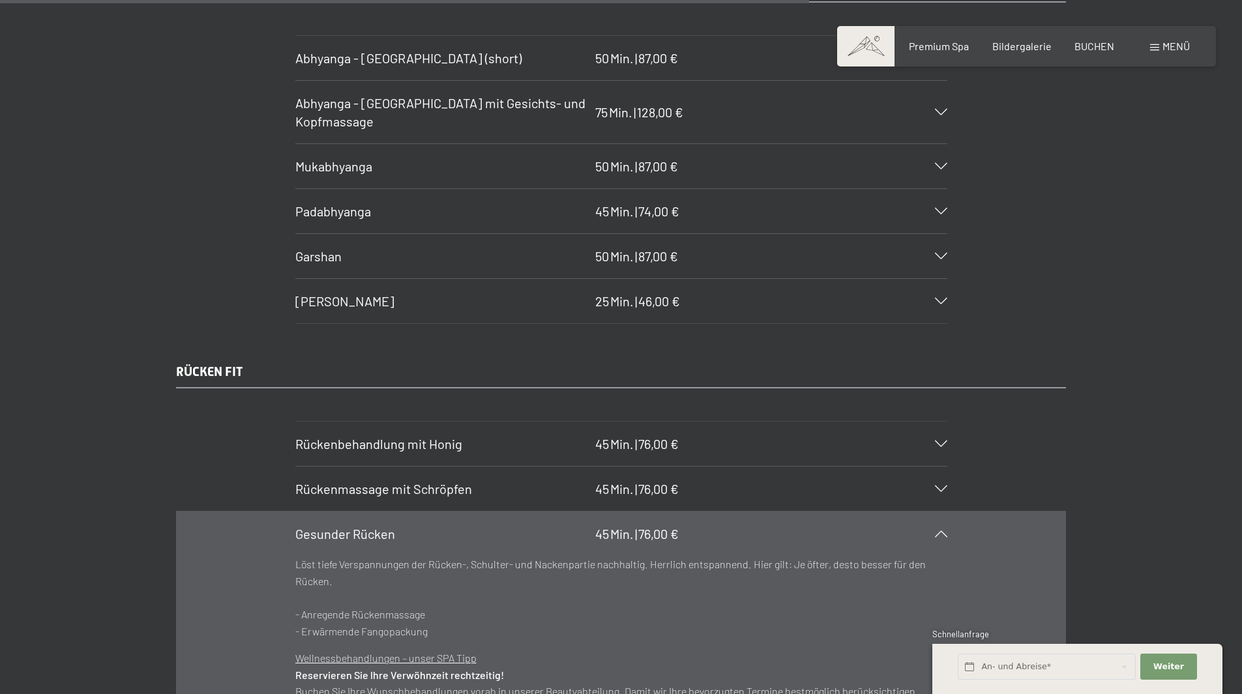
click at [939, 539] on div "Gesunder Rücken 45 Min. | 76,00 €" at bounding box center [621, 534] width 652 height 44
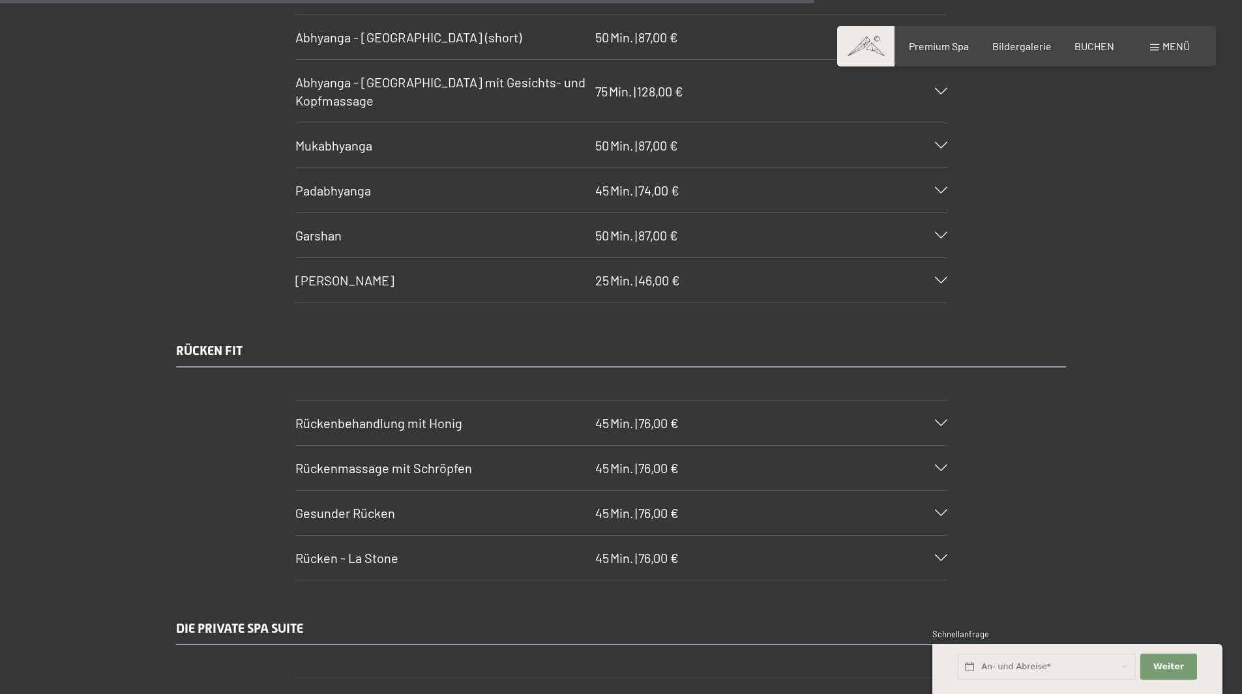
scroll to position [6803, 0]
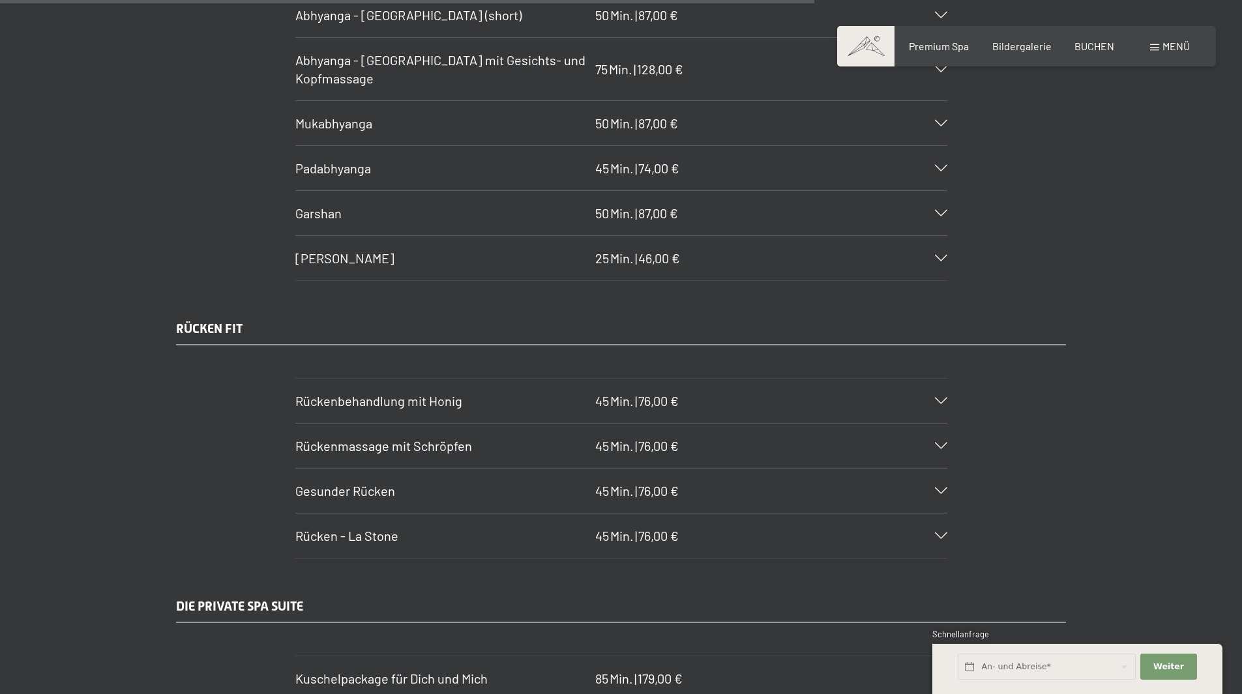
click at [941, 538] on icon at bounding box center [941, 536] width 12 height 7
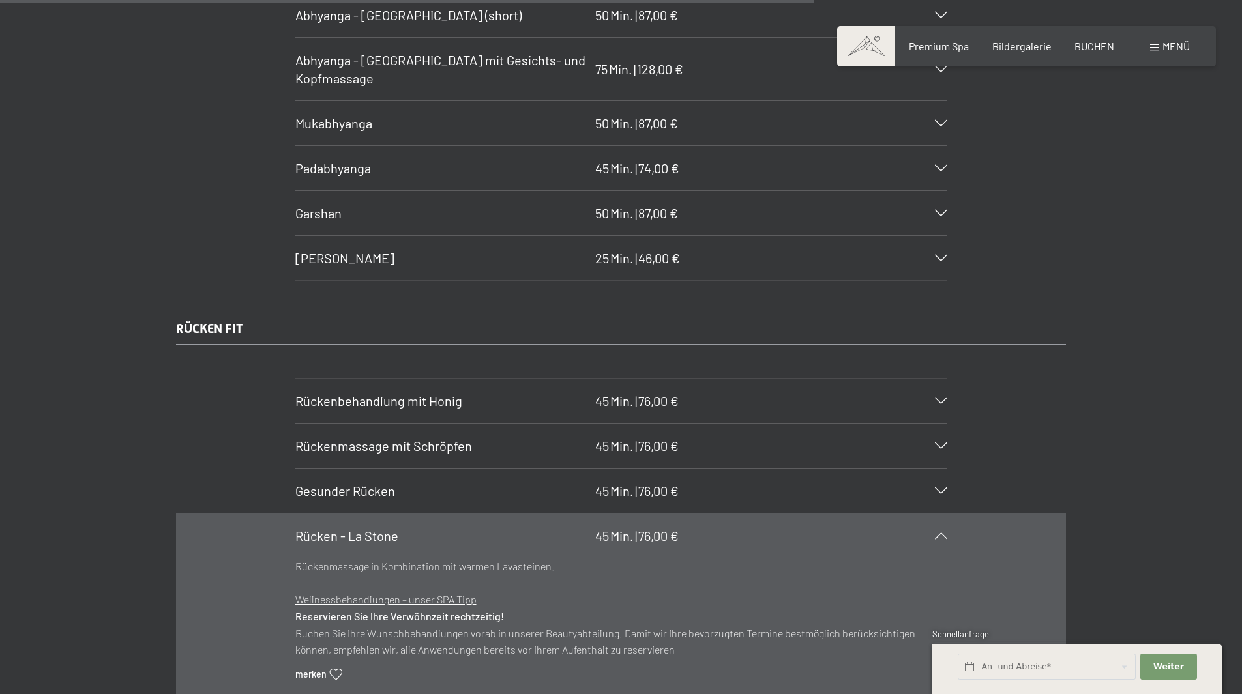
click at [932, 493] on div at bounding box center [933, 491] width 29 height 7
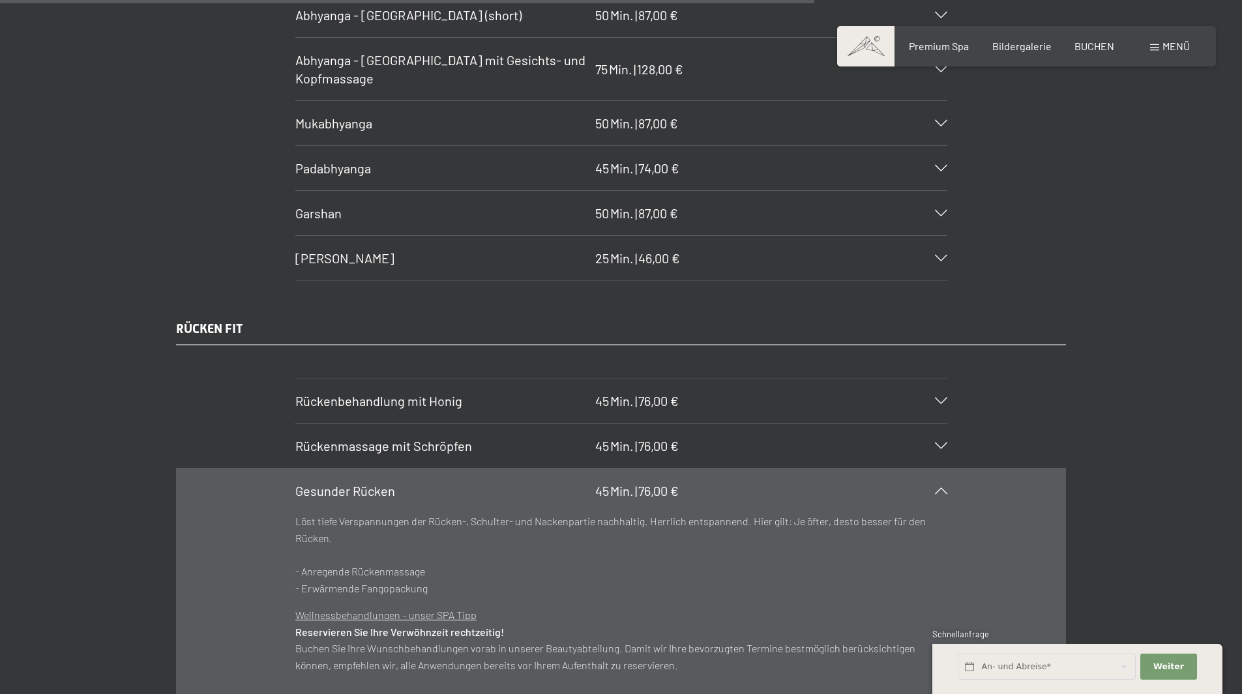
click at [360, 496] on span "Gesunder Rücken" at bounding box center [345, 491] width 100 height 16
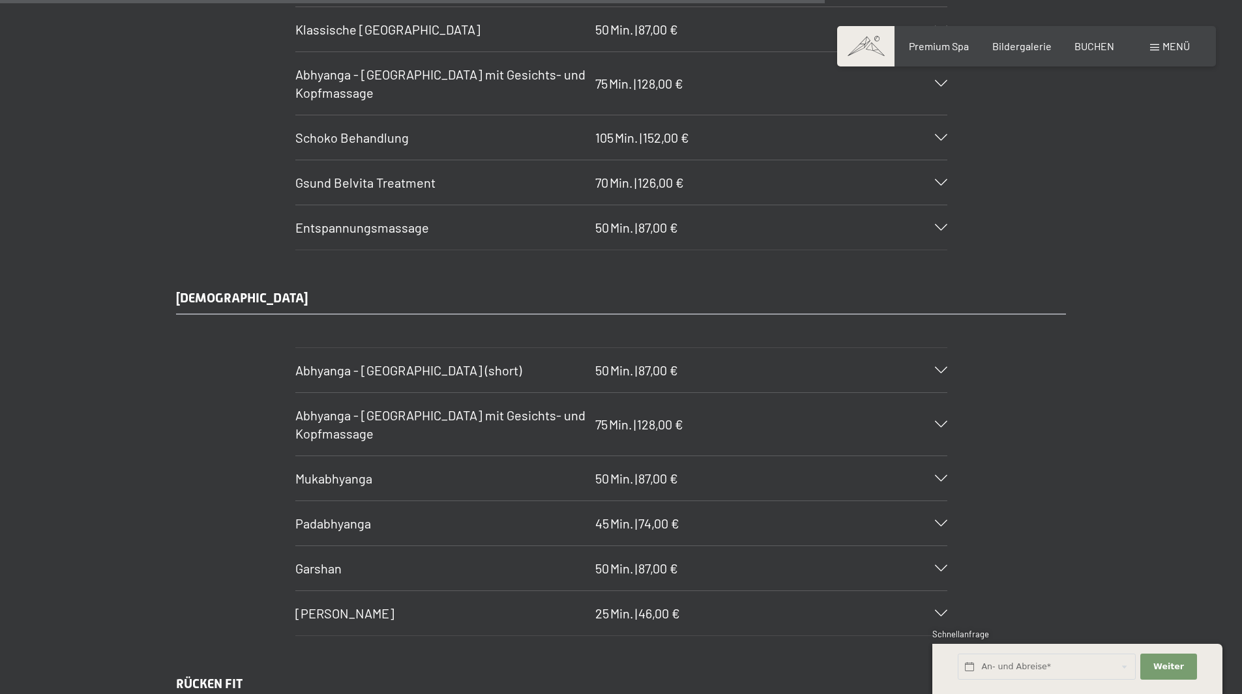
scroll to position [6911, 0]
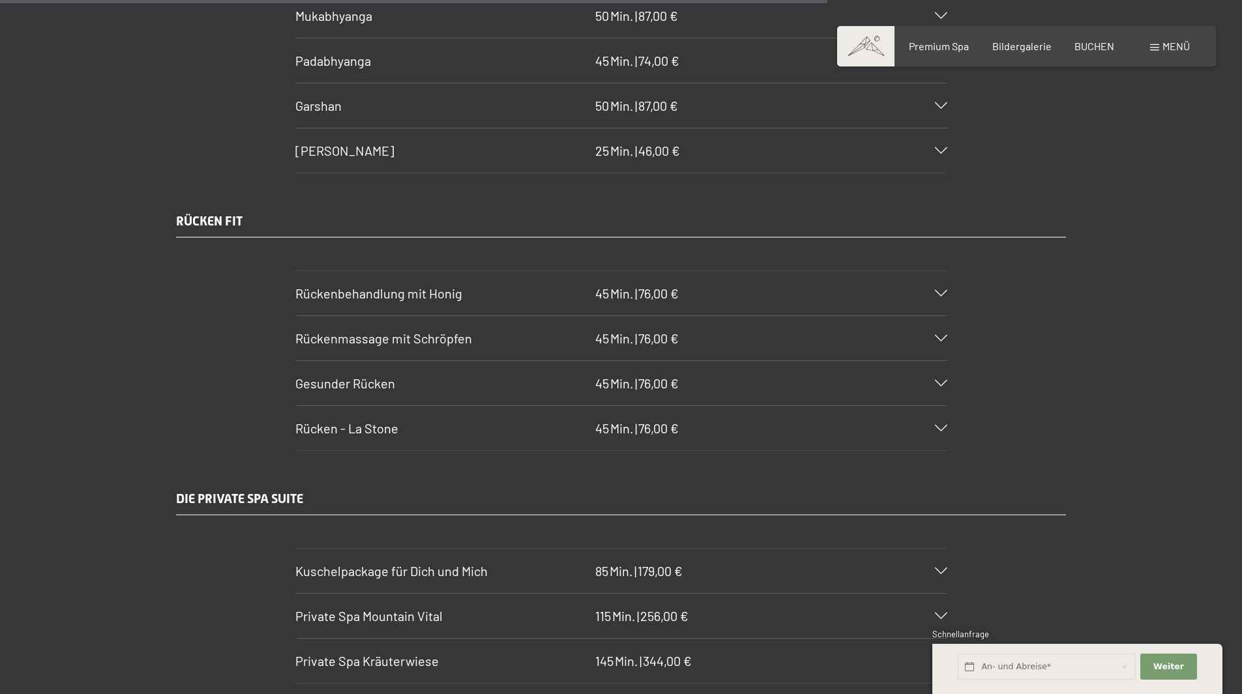
click at [935, 384] on icon at bounding box center [941, 383] width 12 height 7
